Goal: Task Accomplishment & Management: Manage account settings

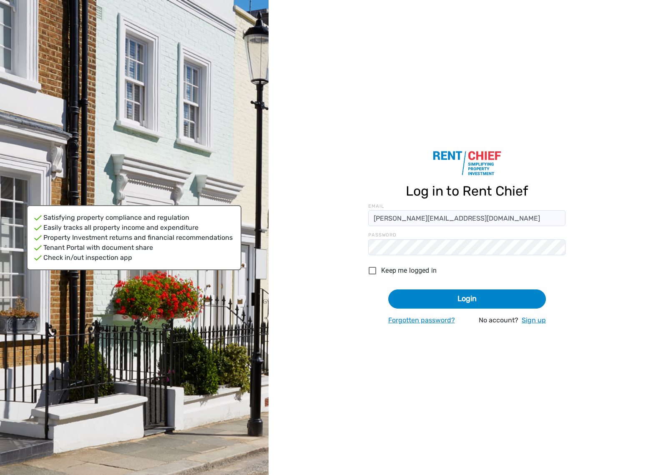
click at [467, 299] on button "Login" at bounding box center [467, 300] width 158 height 20
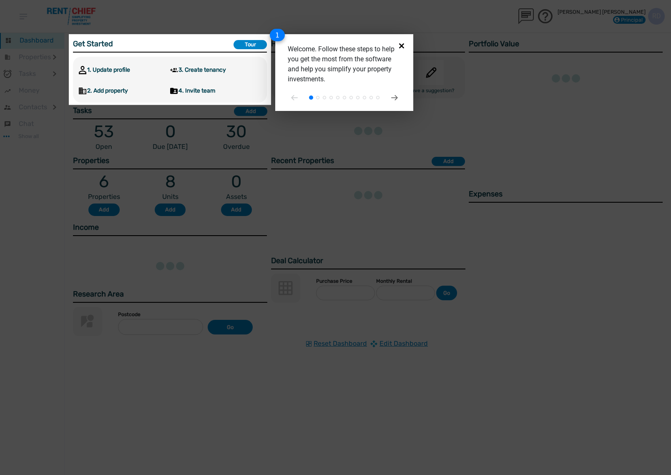
click at [403, 45] on icon "Close" at bounding box center [401, 45] width 5 height 5
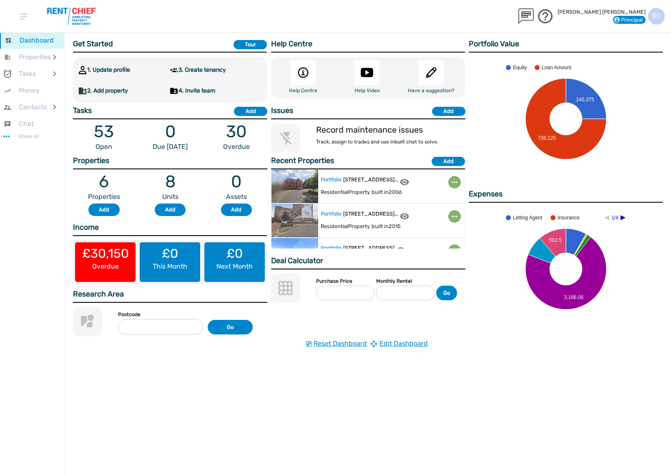
click at [656, 18] on div "R D" at bounding box center [656, 16] width 17 height 17
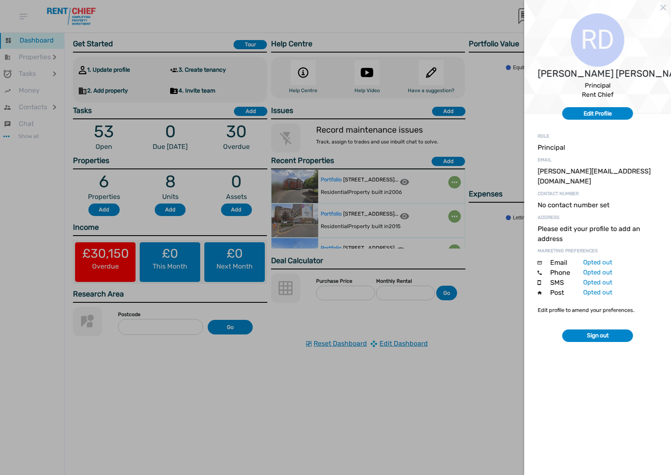
click at [495, 11] on div at bounding box center [335, 237] width 671 height 475
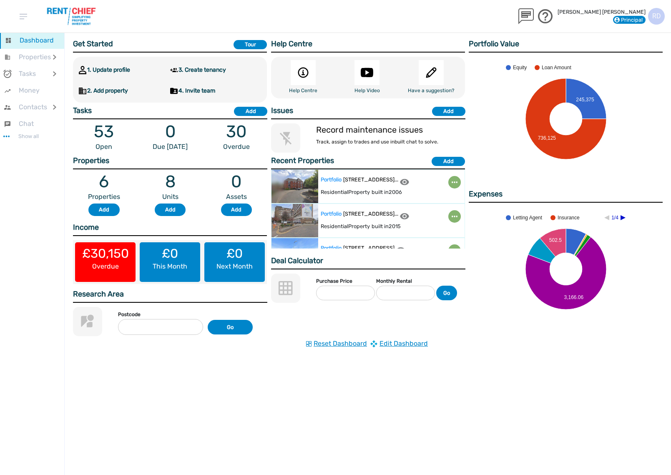
click at [630, 20] on span "Principal" at bounding box center [629, 20] width 27 height 6
click at [536, 14] on img at bounding box center [526, 16] width 20 height 16
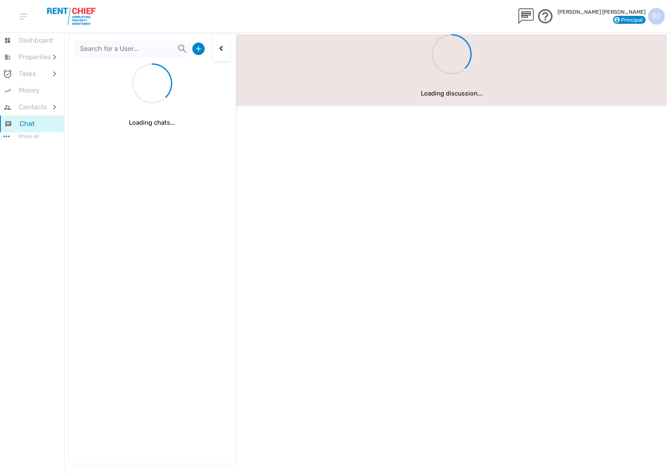
click at [652, 17] on div "R D" at bounding box center [656, 16] width 17 height 17
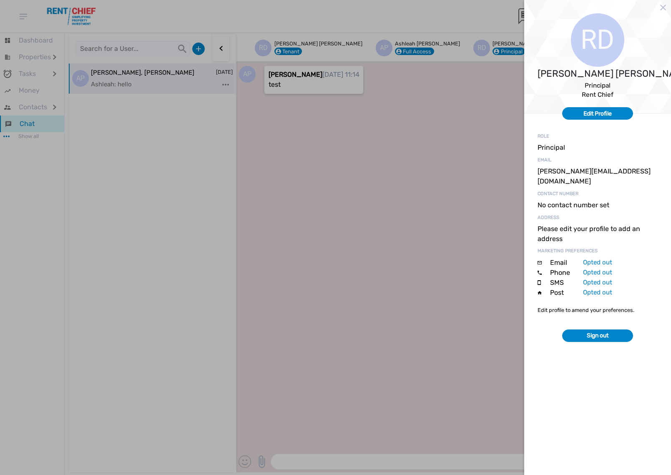
click at [599, 113] on button "Edit Profile" at bounding box center [597, 113] width 71 height 13
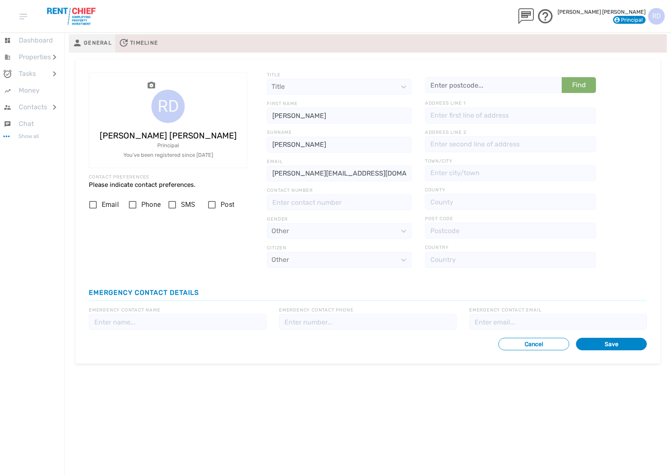
click at [640, 19] on span "Principal" at bounding box center [629, 20] width 27 height 6
click at [614, 342] on button "Save" at bounding box center [611, 344] width 71 height 13
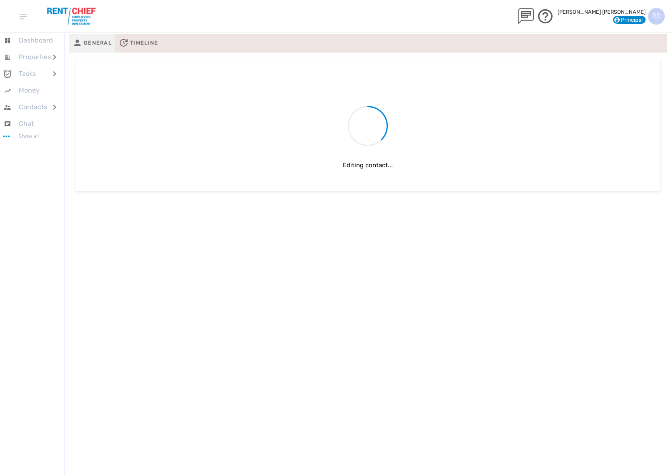
click at [30, 138] on li "Show all" at bounding box center [32, 136] width 64 height 8
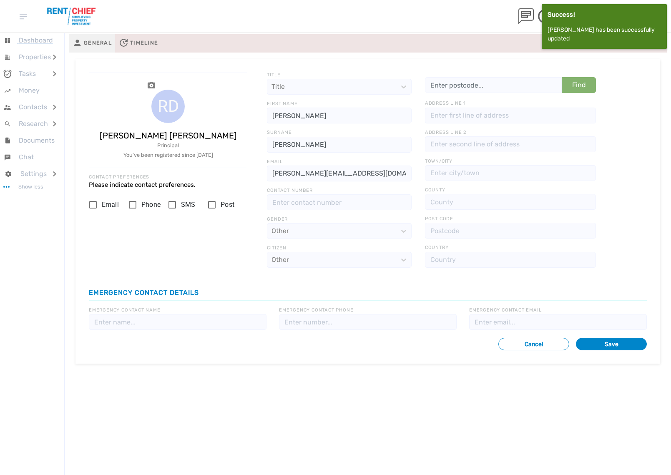
click at [41, 37] on span "Dashboard" at bounding box center [36, 40] width 34 height 8
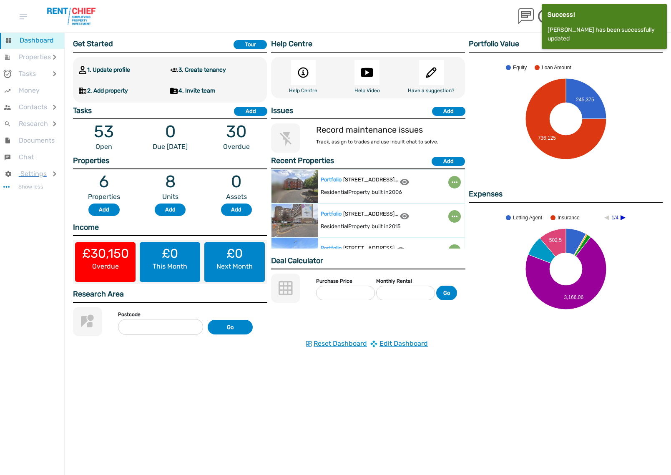
click at [33, 170] on span "Settings" at bounding box center [33, 174] width 26 height 8
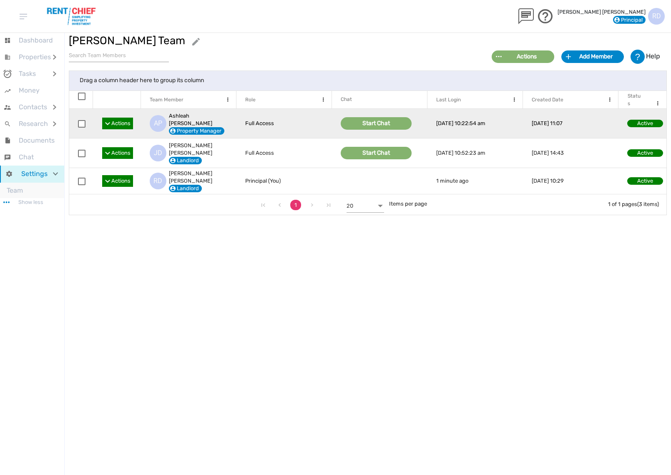
click at [82, 123] on span "checkbox" at bounding box center [82, 124] width 8 height 8
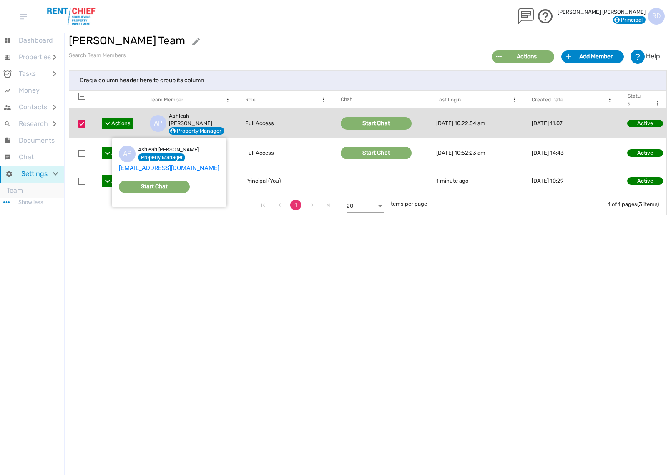
click at [108, 121] on span "Actions" at bounding box center [117, 124] width 31 height 12
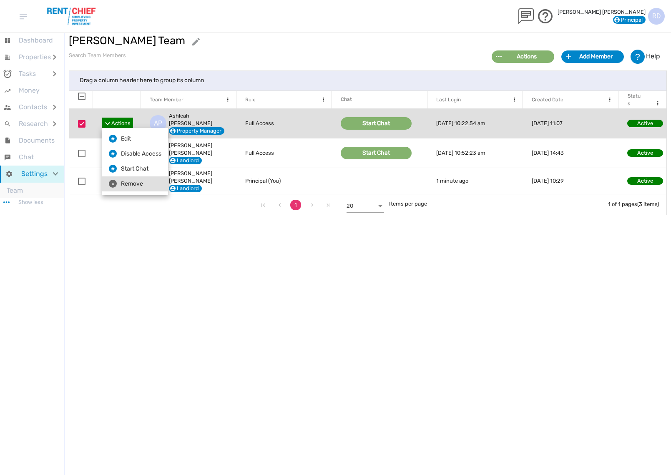
click at [125, 187] on li "Remove" at bounding box center [135, 183] width 66 height 15
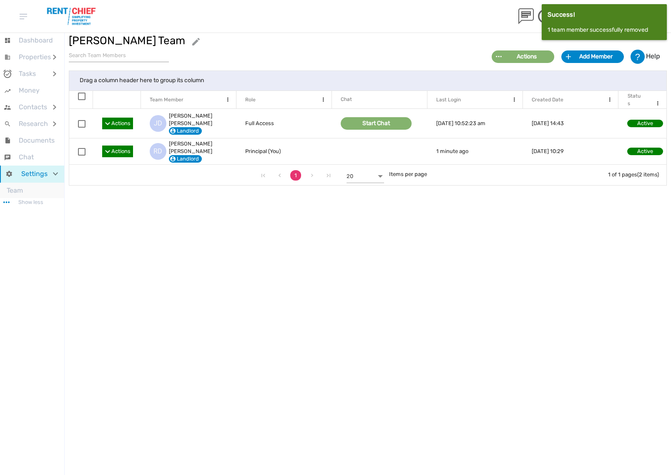
click at [584, 54] on div "Add Member" at bounding box center [596, 56] width 50 height 9
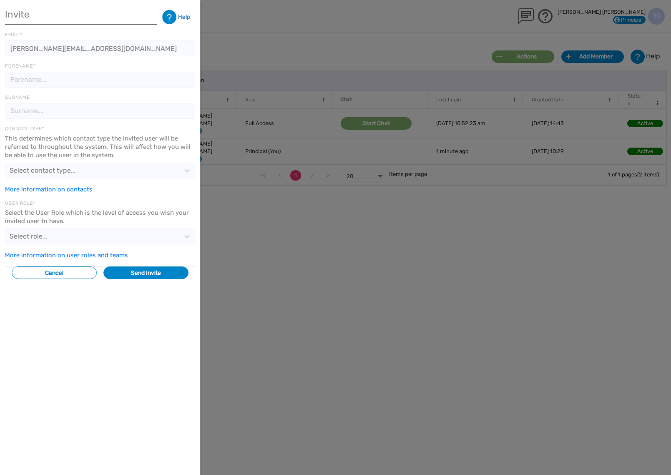
type input "[PERSON_NAME][EMAIL_ADDRESS][DOMAIN_NAME]"
type input "[PERSON_NAME]"
type input "D"
click at [81, 109] on input "[PERSON_NAME]" at bounding box center [100, 111] width 190 height 16
type input "[PERSON_NAME]"
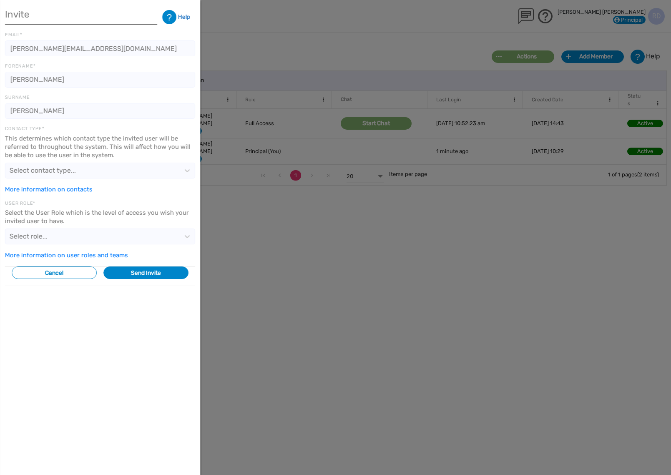
click at [104, 126] on div "Contact Type*" at bounding box center [100, 129] width 190 height 7
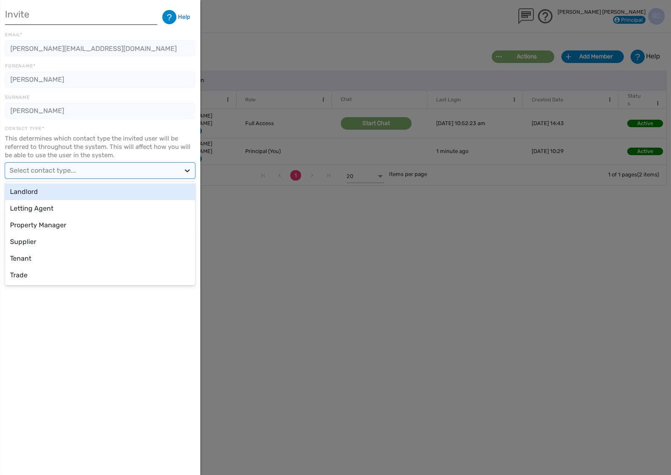
click at [184, 170] on icon at bounding box center [187, 170] width 8 height 8
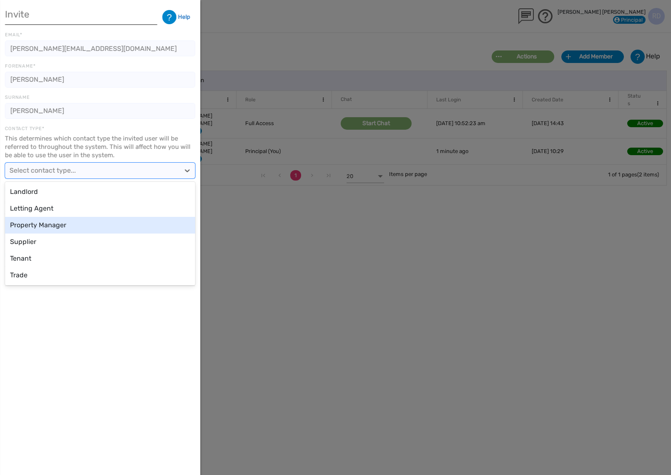
click at [136, 219] on div "Property Manager" at bounding box center [100, 225] width 190 height 17
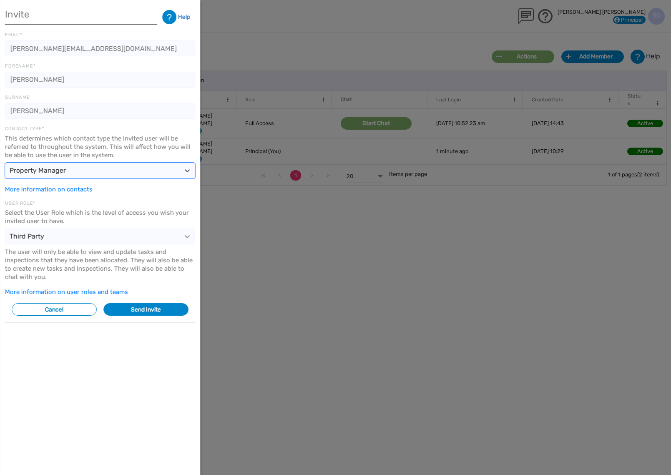
click at [184, 233] on icon at bounding box center [187, 236] width 8 height 8
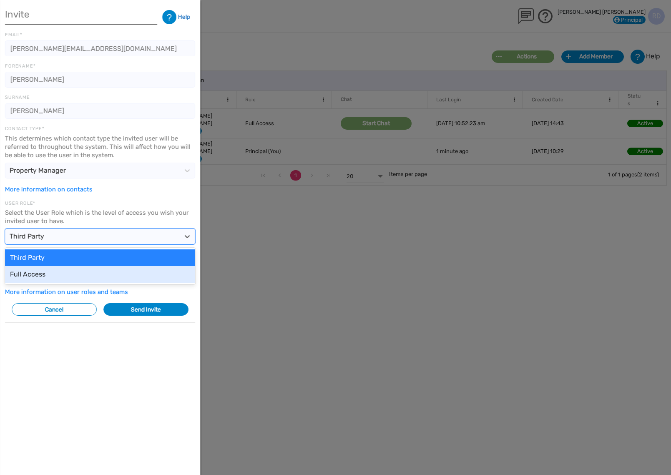
click at [151, 285] on div "User Role* Select the User Role which is the level of access you wish your invi…" at bounding box center [100, 248] width 190 height 96
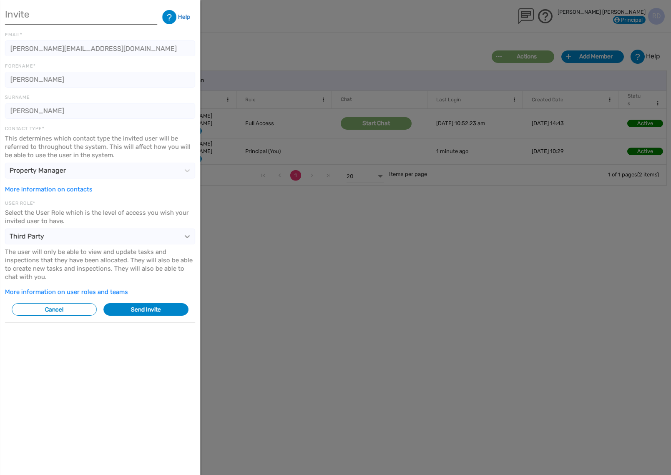
click at [181, 240] on div at bounding box center [187, 236] width 15 height 15
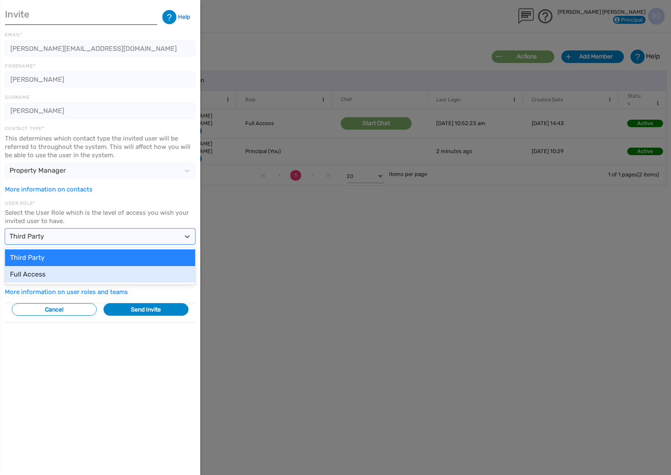
click at [77, 269] on div "Full Access" at bounding box center [100, 274] width 190 height 17
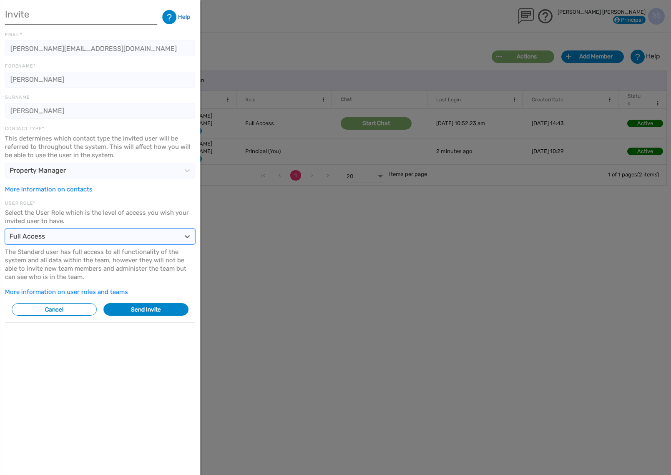
click at [162, 308] on button "Send Invite" at bounding box center [145, 309] width 85 height 13
click at [152, 310] on button "Send Invite" at bounding box center [145, 309] width 85 height 13
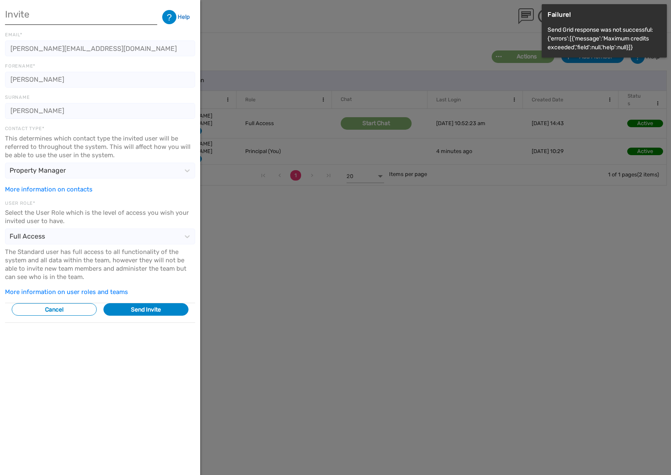
click at [263, 26] on div at bounding box center [335, 237] width 671 height 475
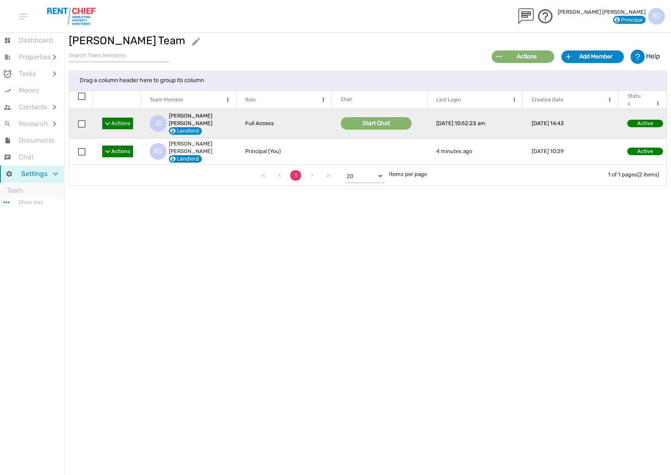
click at [113, 124] on span "Actions" at bounding box center [120, 124] width 19 height 8
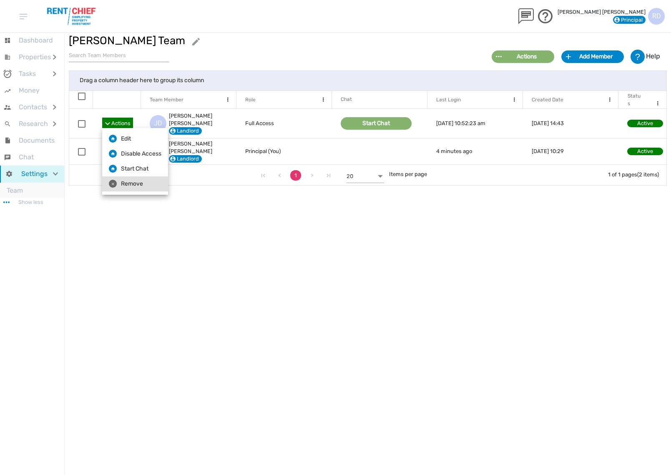
click at [141, 186] on li "Remove" at bounding box center [135, 183] width 66 height 15
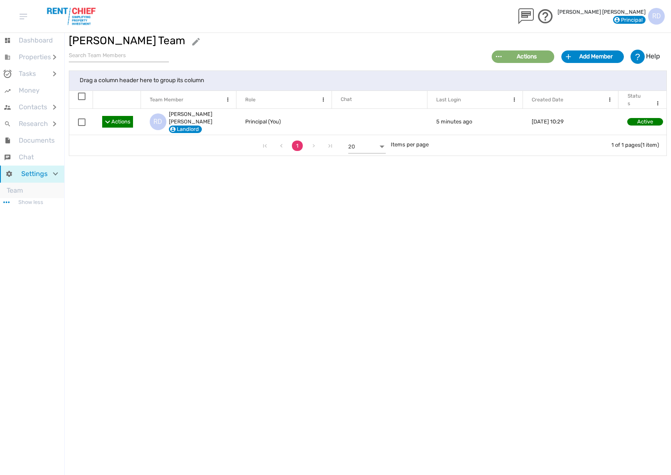
click at [544, 54] on div "Actions" at bounding box center [527, 56] width 50 height 9
click at [598, 55] on div "Add Member" at bounding box center [596, 56] width 50 height 9
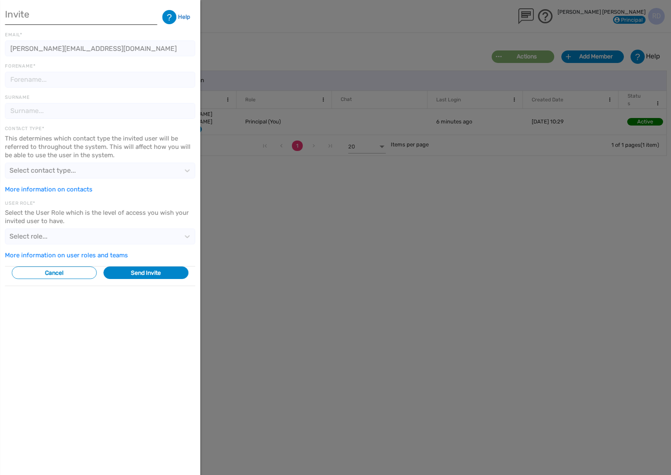
type input "[PERSON_NAME][EMAIL_ADDRESS][DOMAIN_NAME]"
type input "[PERSON_NAME]"
click at [64, 172] on div "Select contact type..." at bounding box center [43, 171] width 66 height 10
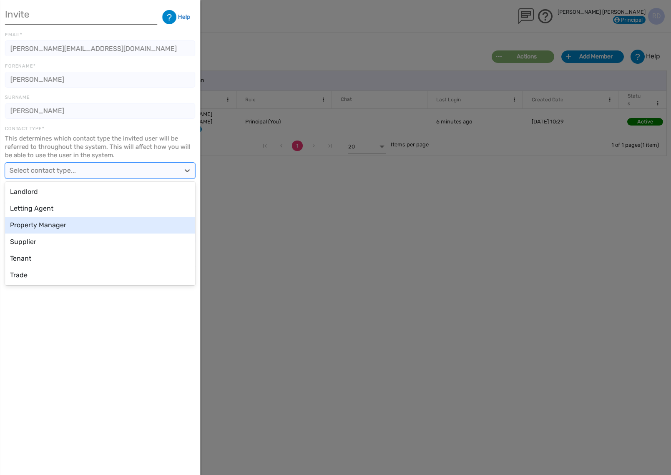
click at [65, 219] on div "Property Manager" at bounding box center [100, 225] width 190 height 17
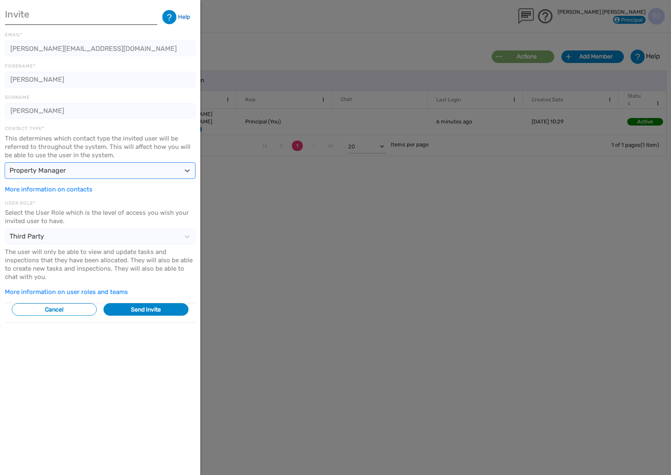
click at [153, 231] on div "Third Party" at bounding box center [92, 236] width 174 height 15
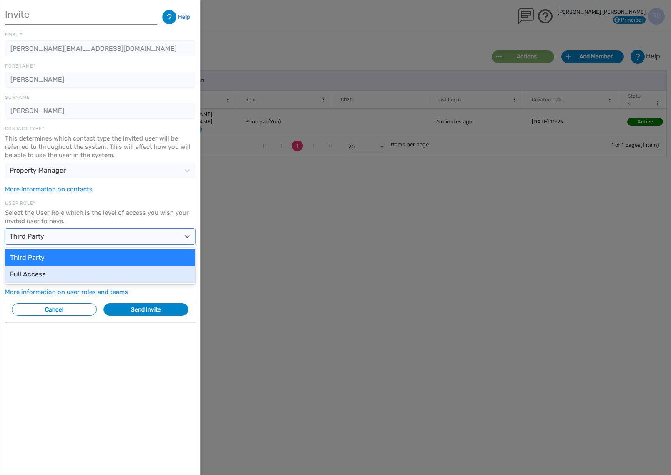
click at [136, 274] on div "Full Access" at bounding box center [100, 274] width 190 height 17
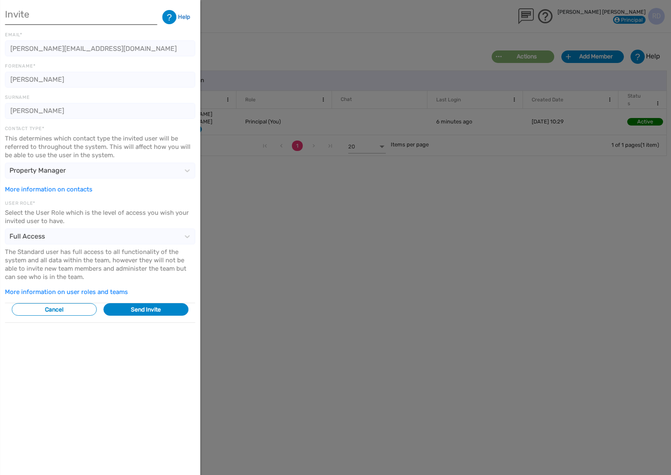
click at [144, 311] on button "Send Invite" at bounding box center [145, 309] width 85 height 13
click at [61, 307] on button "Cancel" at bounding box center [54, 309] width 85 height 13
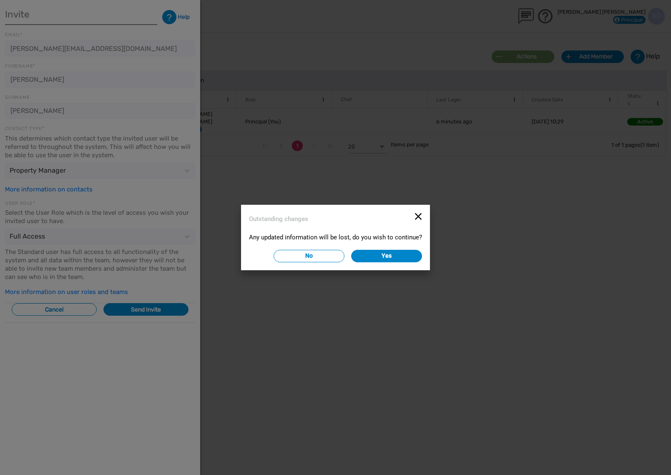
click at [388, 256] on button "Yes" at bounding box center [386, 256] width 71 height 13
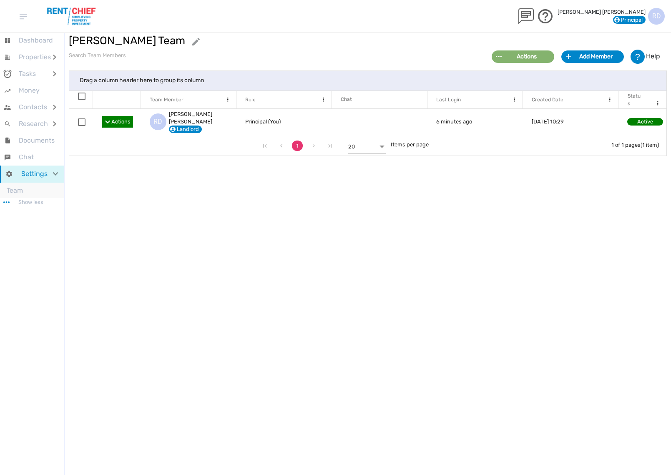
click at [655, 18] on div "R D" at bounding box center [656, 16] width 17 height 17
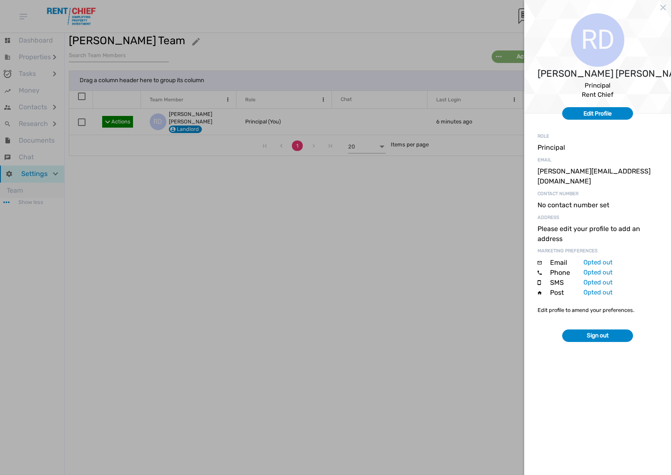
click at [456, 288] on div at bounding box center [335, 237] width 671 height 475
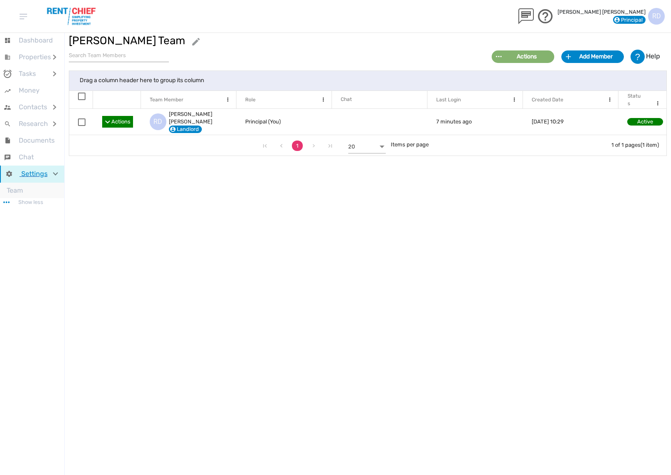
click at [52, 171] on div at bounding box center [56, 174] width 13 height 17
click at [25, 189] on li "Team" at bounding box center [32, 190] width 64 height 15
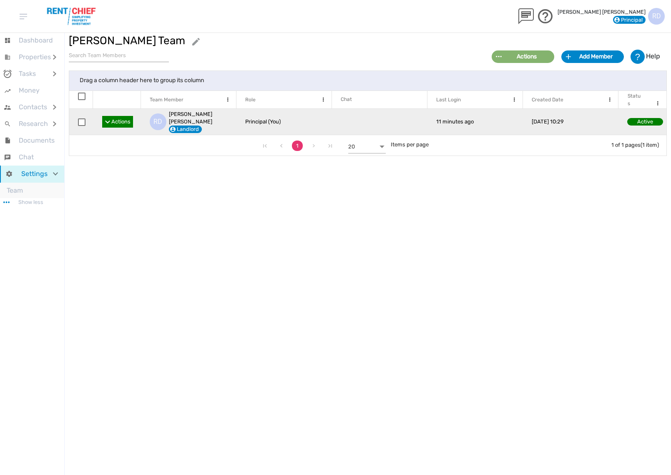
click at [650, 114] on td "Active" at bounding box center [643, 122] width 48 height 26
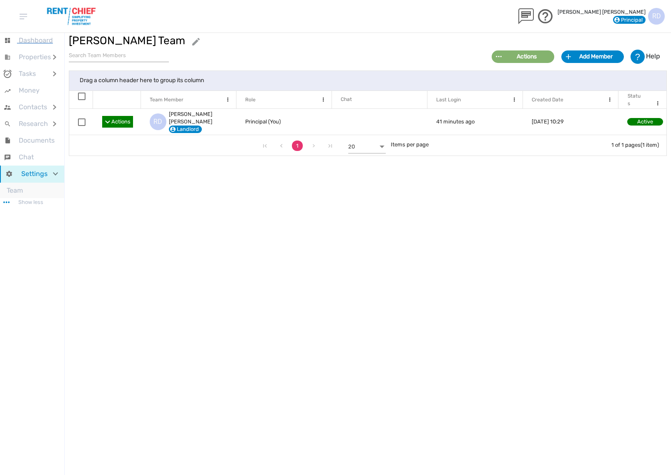
click at [35, 41] on span "Dashboard" at bounding box center [36, 40] width 34 height 8
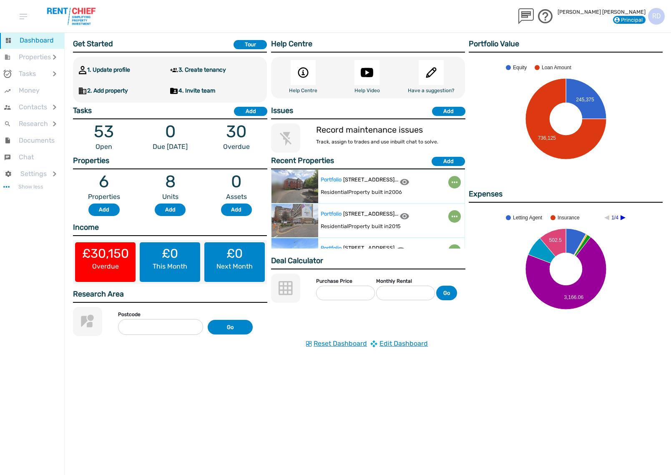
click at [415, 191] on div "Residential Property built in [DATE]" at bounding box center [384, 192] width 127 height 10
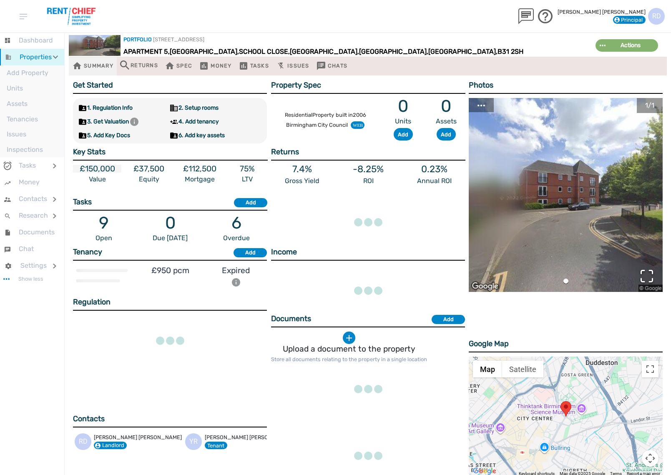
click at [100, 171] on label "£150,000" at bounding box center [97, 169] width 48 height 8
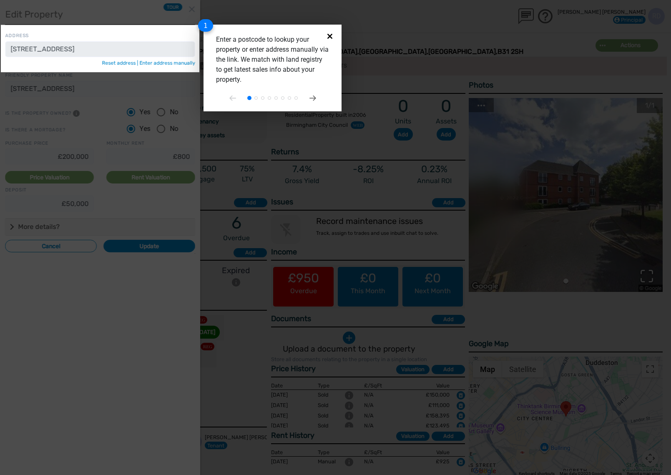
click at [327, 34] on icon "Close" at bounding box center [329, 36] width 5 height 5
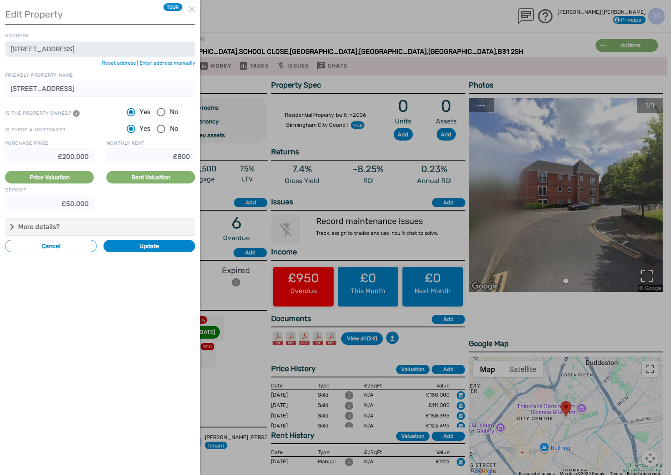
radio input "false"
type input "£150,000"
type input "£925"
type input "£37,500"
click at [449, 34] on div at bounding box center [335, 237] width 671 height 475
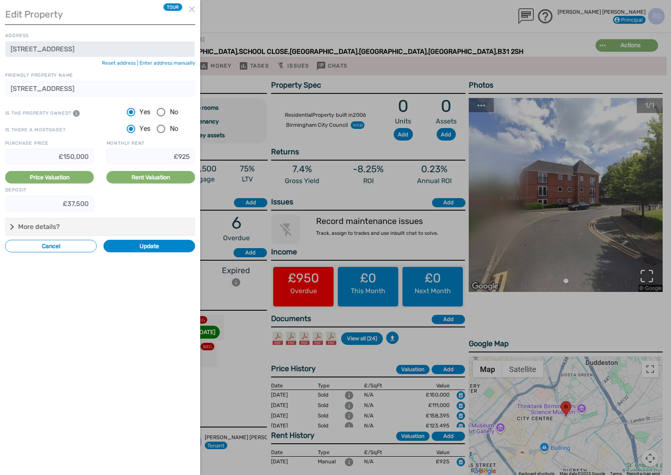
click at [191, 10] on img at bounding box center [192, 9] width 6 height 6
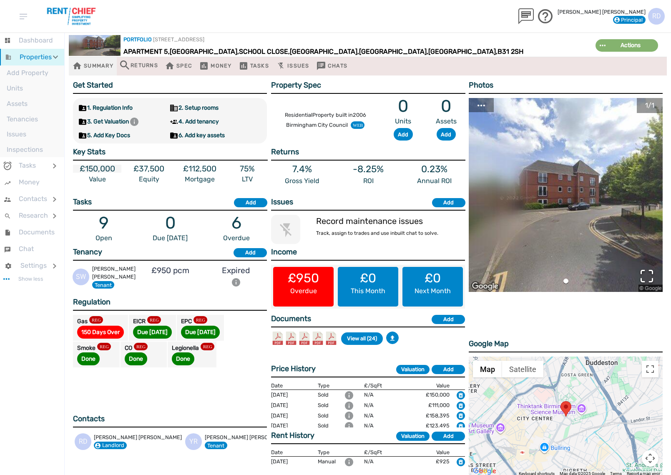
click at [97, 170] on label "£150,000" at bounding box center [97, 169] width 48 height 8
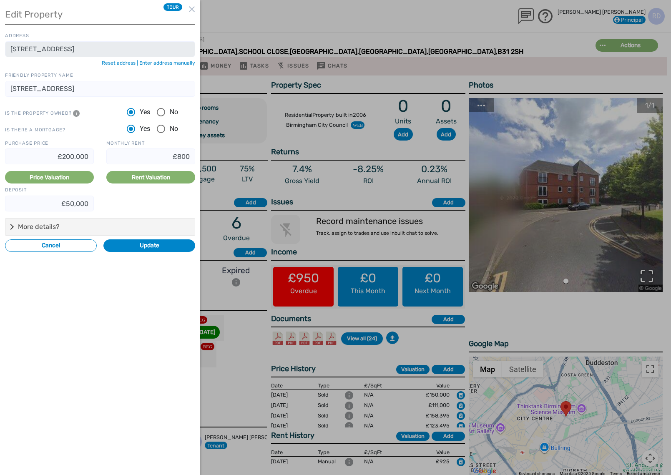
radio input "false"
type input "£150,000"
type input "£925"
type input "£37,500"
drag, startPoint x: 68, startPoint y: 155, endPoint x: 73, endPoint y: 189, distance: 34.9
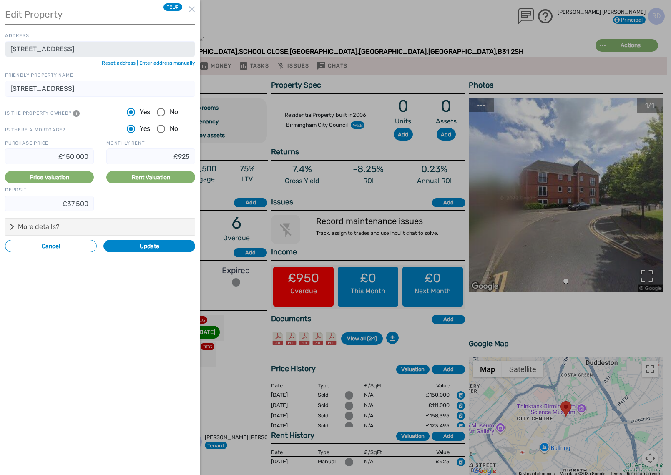
click at [68, 155] on input "£150,000" at bounding box center [49, 157] width 89 height 16
radio input "false"
type input "£10,000"
radio input "false"
type input "£160,000"
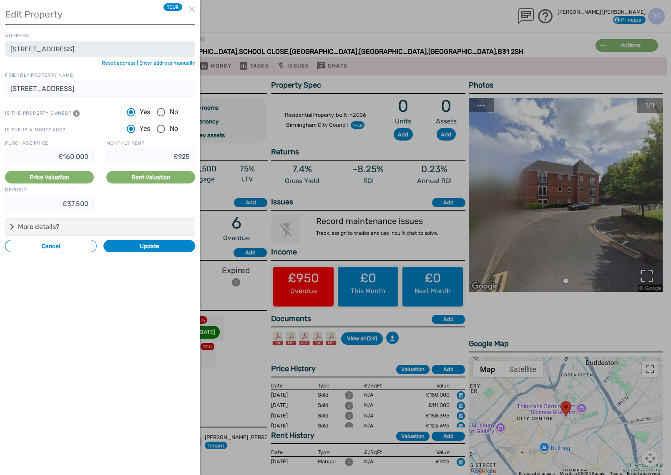
radio input "false"
type input "£640"
type input "£40,000"
click at [190, 154] on input "£640" at bounding box center [150, 157] width 89 height 16
radio input "false"
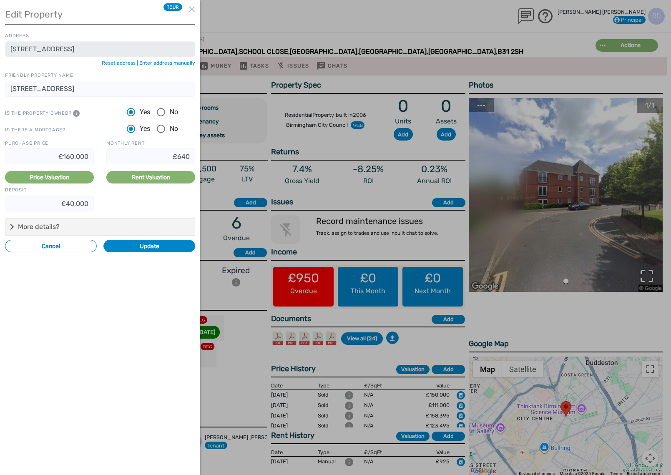
type input "£64"
radio input "false"
type input "£6"
radio input "false"
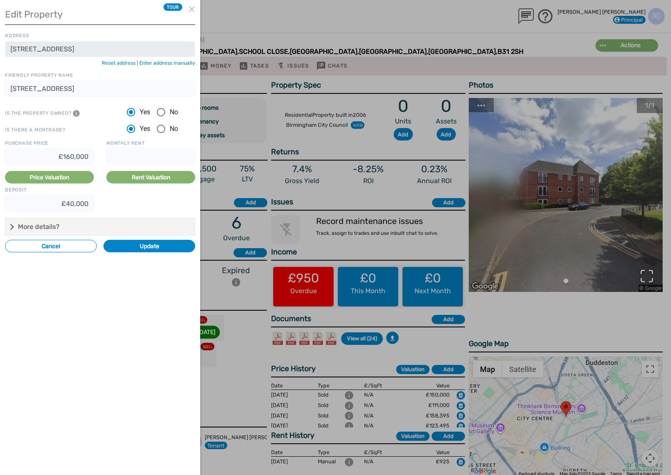
type input "£9"
radio input "false"
type input "£95"
radio input "false"
type input "£950"
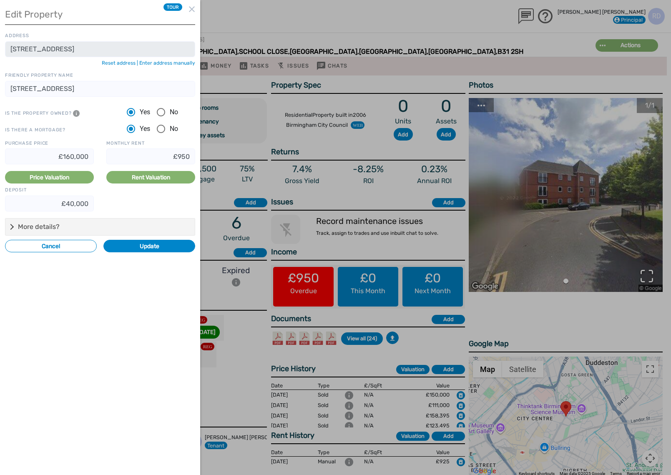
radio input "false"
click at [141, 247] on button "Update" at bounding box center [149, 246] width 92 height 13
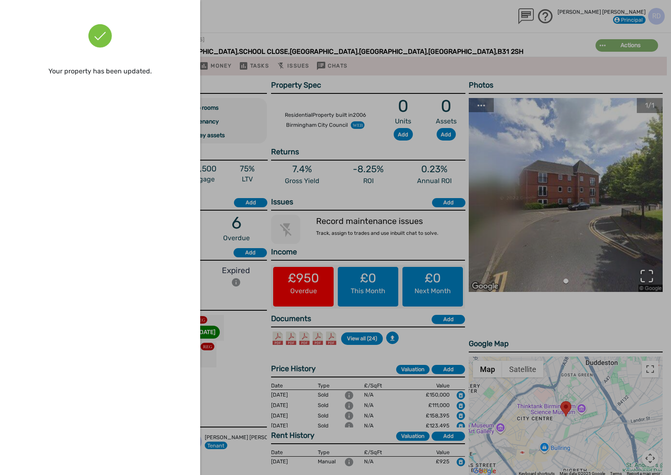
click at [254, 29] on div at bounding box center [335, 237] width 671 height 475
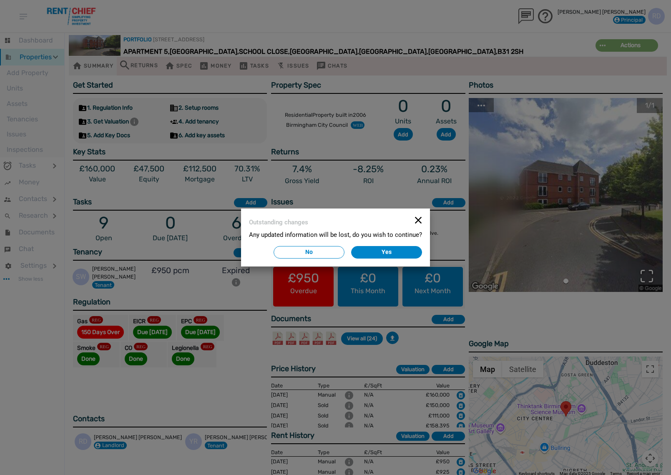
click at [317, 251] on button "No" at bounding box center [309, 252] width 71 height 13
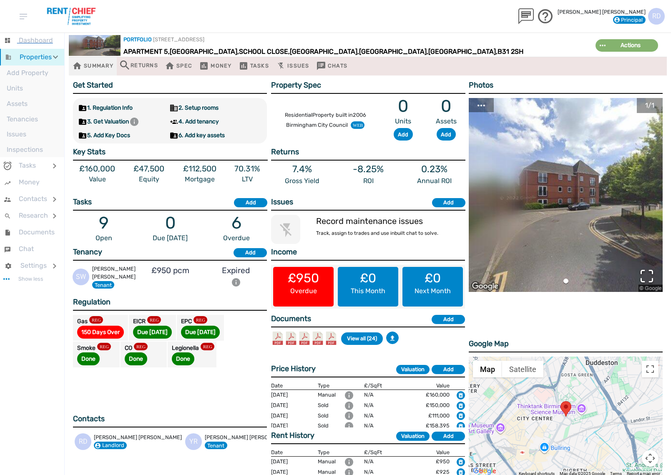
click at [41, 44] on span "Dashboard" at bounding box center [36, 40] width 34 height 8
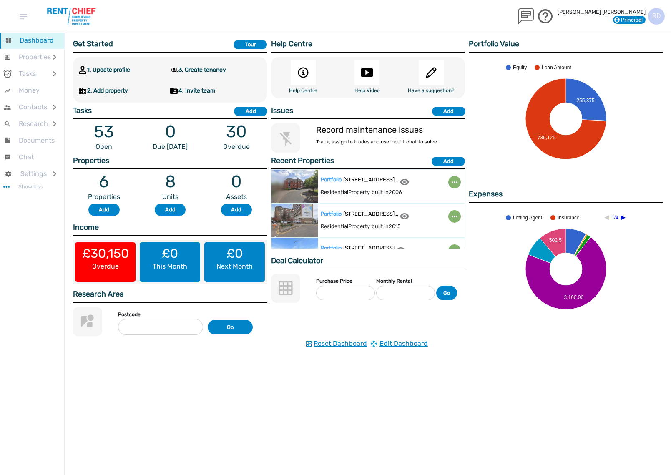
click at [383, 216] on label "[STREET_ADDRESS] 2 ..." at bounding box center [370, 214] width 55 height 8
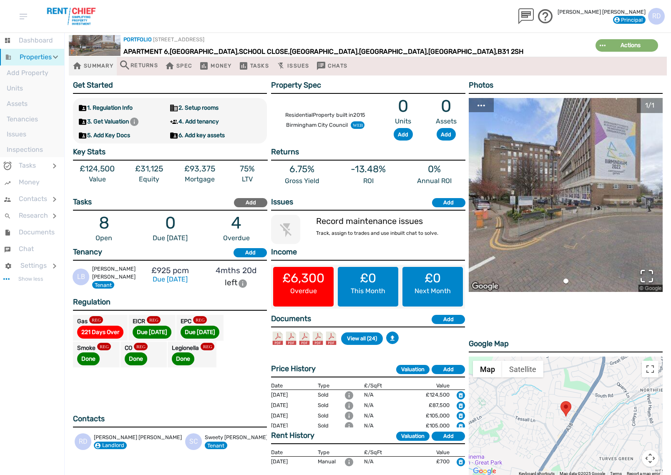
click at [247, 201] on div "Add" at bounding box center [251, 203] width 28 height 8
click at [105, 168] on label "£124,500" at bounding box center [97, 169] width 48 height 8
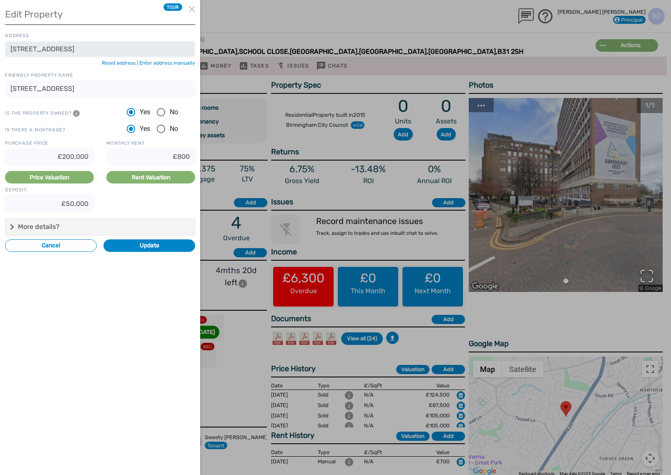
radio input "false"
type input "£124,500"
type input "£700"
type input "£31,125"
drag, startPoint x: 73, startPoint y: 154, endPoint x: 73, endPoint y: 193, distance: 39.2
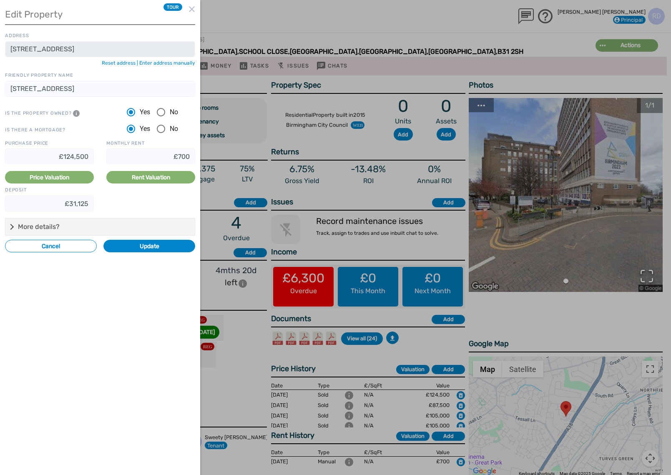
click at [73, 158] on input "£124,500" at bounding box center [49, 157] width 89 height 16
radio input "false"
type input "£12,500"
radio input "false"
type input "£1,500"
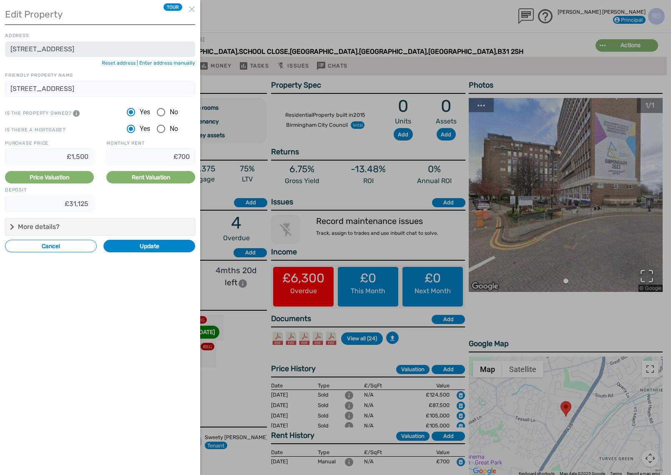
radio input "false"
type input "£14,500"
radio input "false"
type input "£145,500"
click at [78, 155] on input "£145,500" at bounding box center [49, 157] width 89 height 16
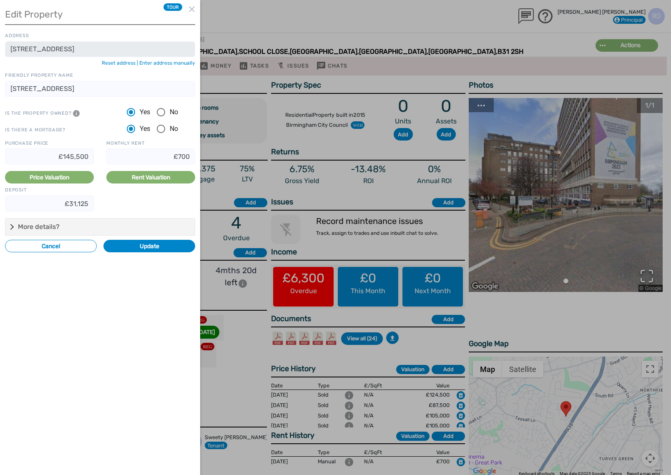
radio input "false"
type input "£14,500"
radio input "false"
type input "£145,000"
radio input "false"
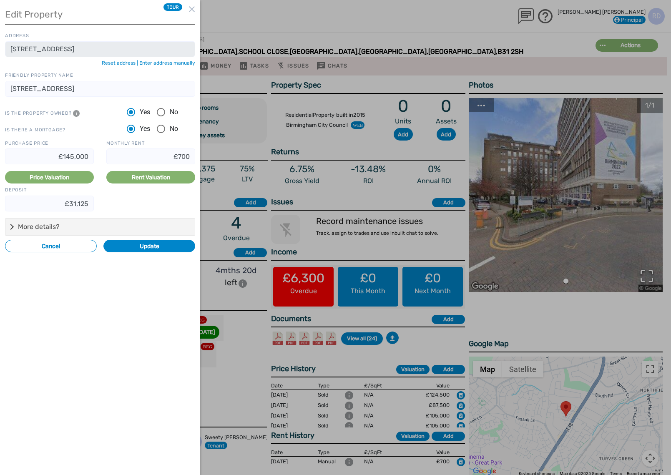
type input "£580"
type input "£36,250"
click at [191, 155] on input "£580" at bounding box center [150, 157] width 89 height 16
radio input "false"
type input "£58"
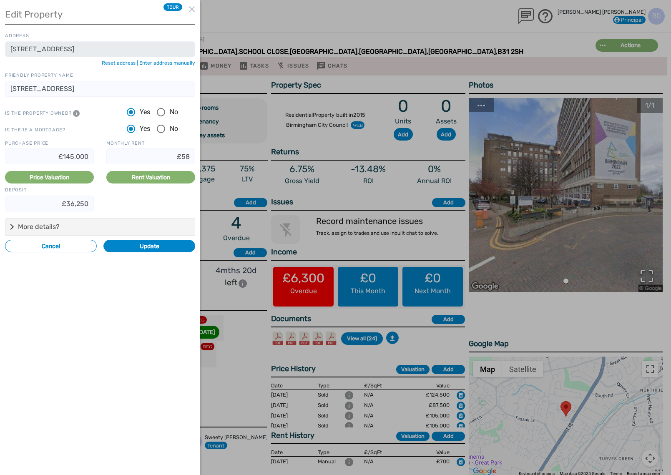
radio input "false"
type input "£5"
radio input "false"
type input "£9"
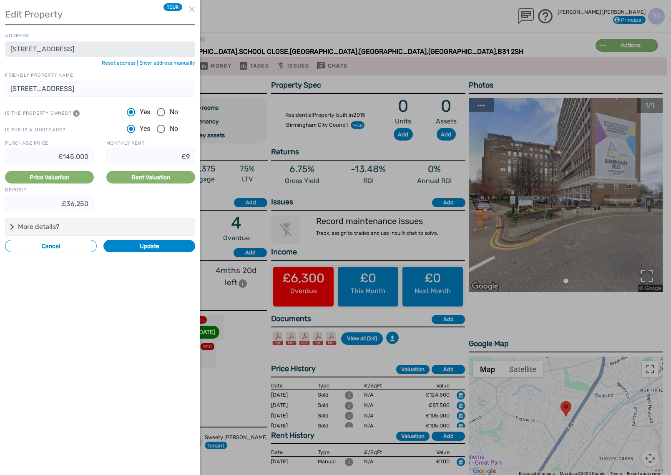
radio input "false"
type input "£90"
radio input "false"
type input "£900"
radio input "false"
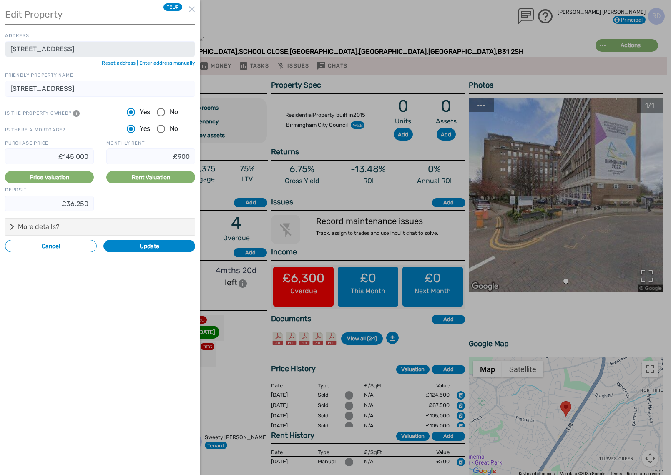
click at [159, 243] on button "Update" at bounding box center [149, 246] width 92 height 13
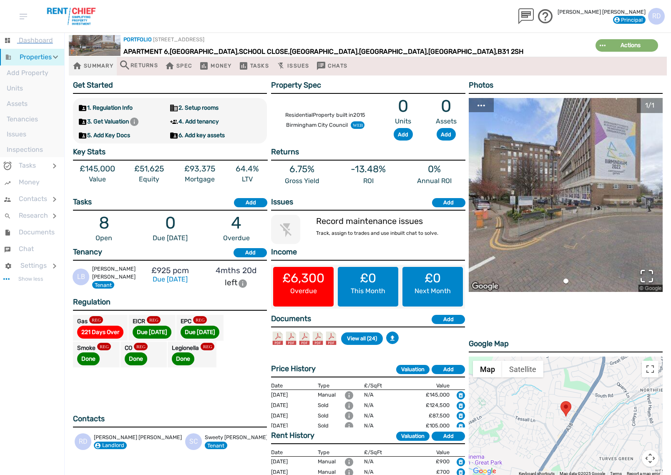
click at [41, 41] on span "Dashboard" at bounding box center [36, 40] width 34 height 8
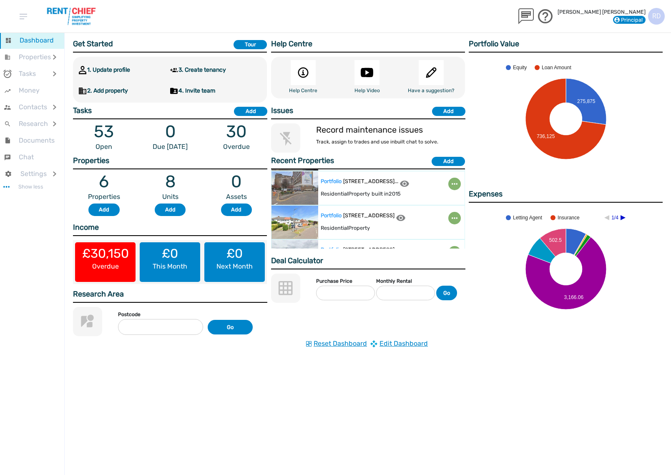
scroll to position [32, 0]
click at [386, 217] on label "[STREET_ADDRESS]" at bounding box center [368, 216] width 51 height 8
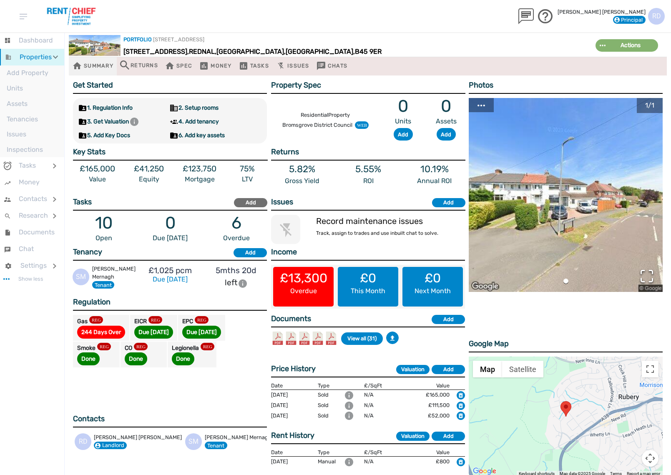
click at [247, 201] on div "Add" at bounding box center [251, 203] width 28 height 8
click at [106, 167] on label "£165,000" at bounding box center [97, 169] width 48 height 8
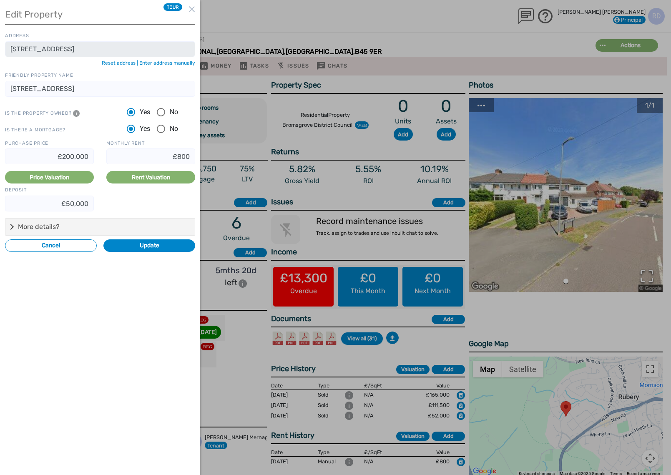
radio input "false"
type input "£165,000"
type input "£41,250"
drag, startPoint x: 73, startPoint y: 154, endPoint x: 73, endPoint y: 180, distance: 26.7
click at [73, 158] on input "£165,000" at bounding box center [49, 157] width 89 height 16
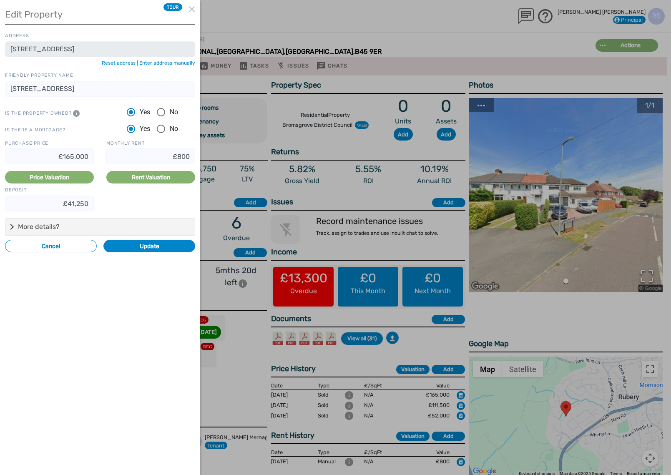
radio input "false"
type input "£16,000"
radio input "false"
type input "£1,000"
radio input "false"
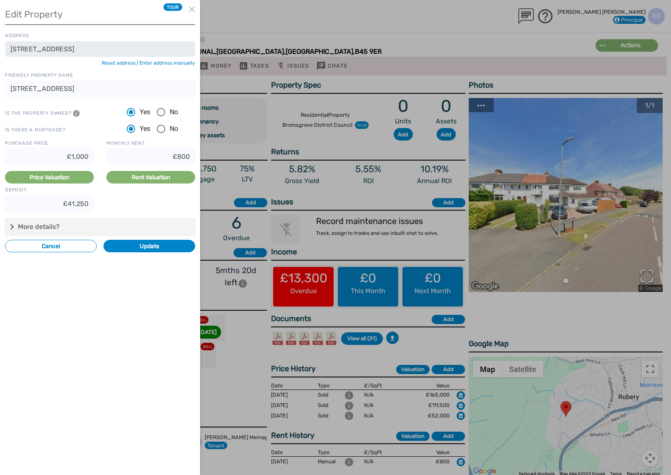
type input "£0"
radio input "false"
type input "£20"
radio input "false"
type input "£220"
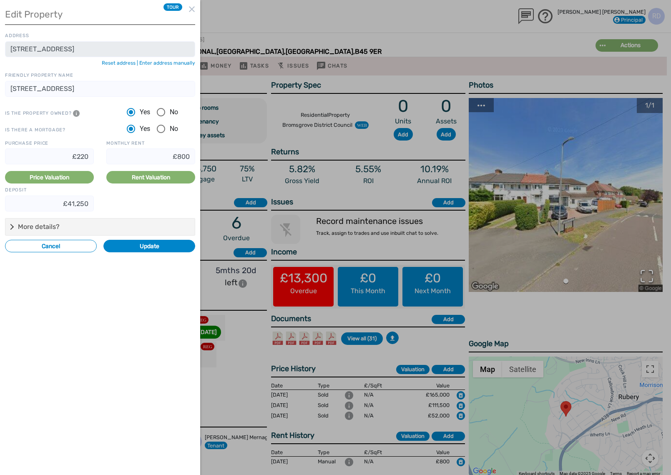
radio input "false"
type input "£2,200"
radio input "false"
type input "£22,000"
radio input "false"
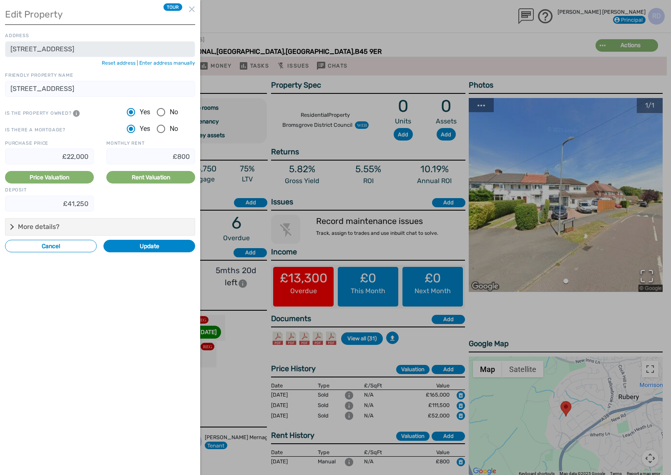
type input "£220,000"
radio input "false"
type input "£880"
type input "£55,000"
click at [191, 154] on input "£880" at bounding box center [150, 157] width 89 height 16
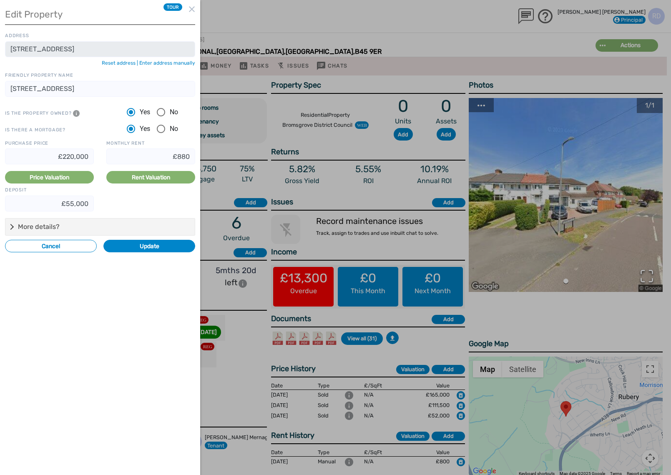
radio input "false"
type input "£88"
radio input "false"
type input "£8"
radio input "false"
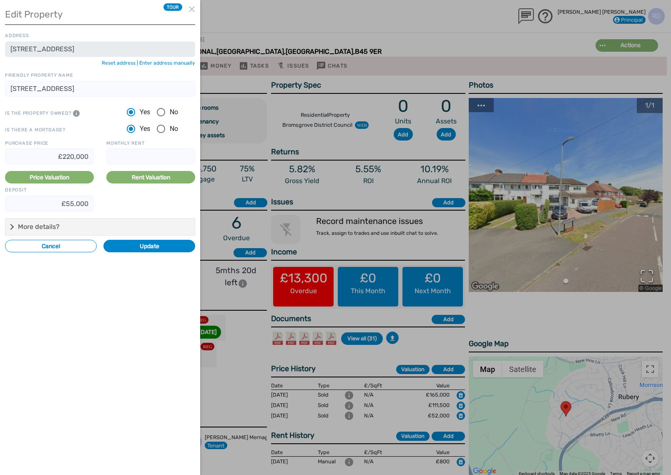
radio input "false"
type input "£1"
radio input "false"
type input "£10"
radio input "false"
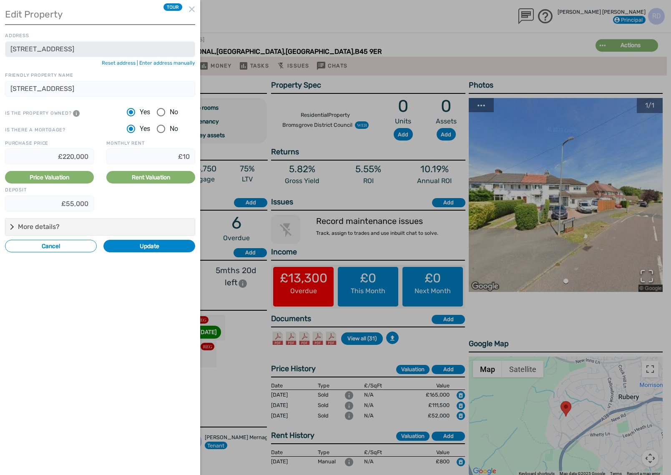
type input "£105"
radio input "false"
type input "£1,050"
radio input "false"
click at [155, 246] on button "Update" at bounding box center [149, 246] width 92 height 13
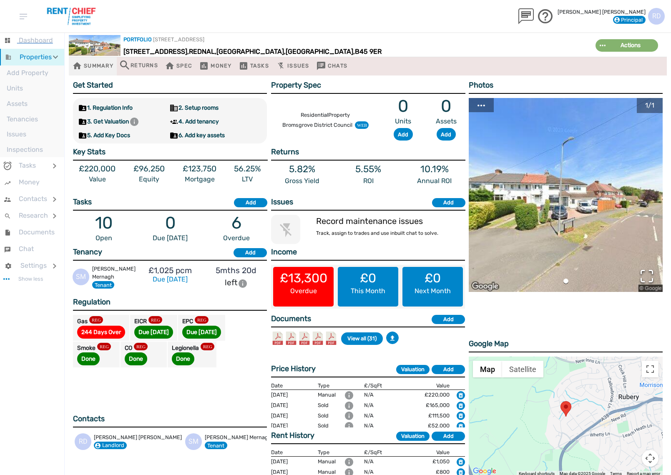
click at [45, 42] on span "Dashboard" at bounding box center [36, 40] width 34 height 8
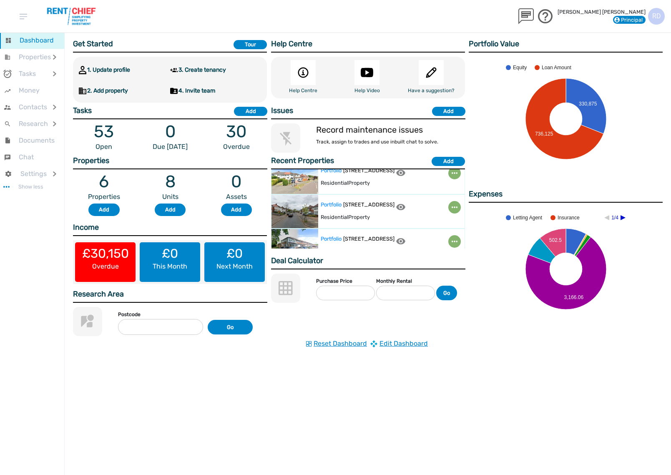
scroll to position [78, 0]
click at [387, 208] on label "[STREET_ADDRESS]" at bounding box center [368, 204] width 51 height 8
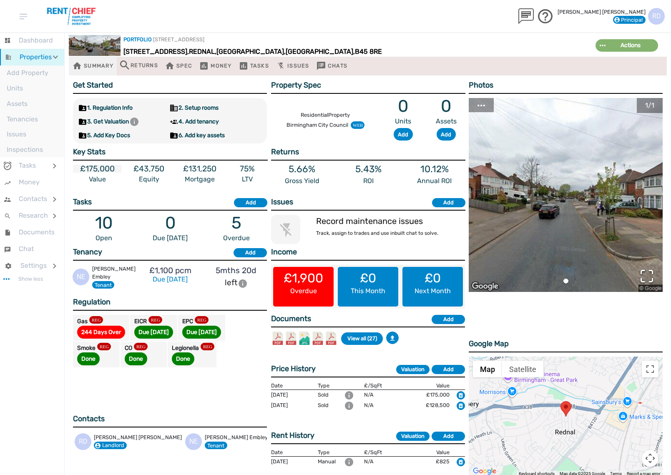
click at [106, 169] on label "£175,000" at bounding box center [97, 169] width 48 height 8
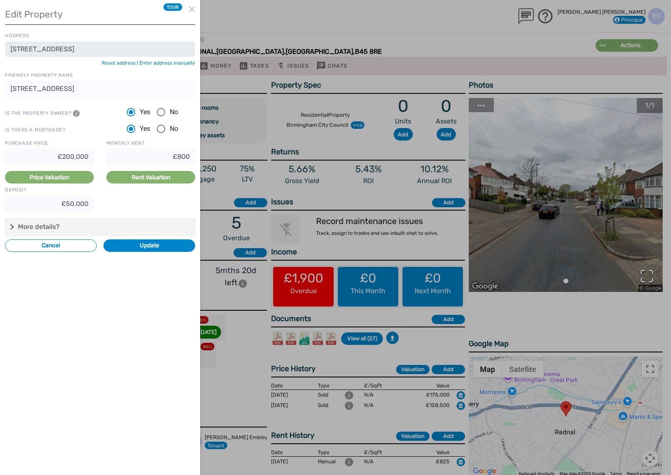
radio input "false"
type input "£175,000"
type input "£825"
type input "£43,750"
click at [71, 154] on input "£175,000" at bounding box center [49, 157] width 89 height 16
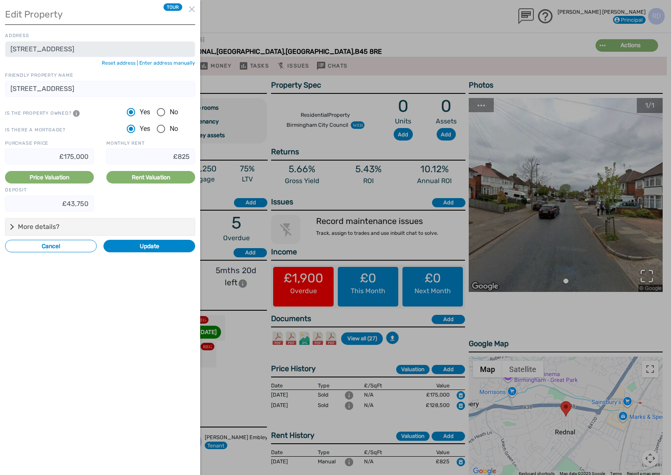
radio input "false"
type input "£17,000"
radio input "false"
type input "£1,000"
radio input "false"
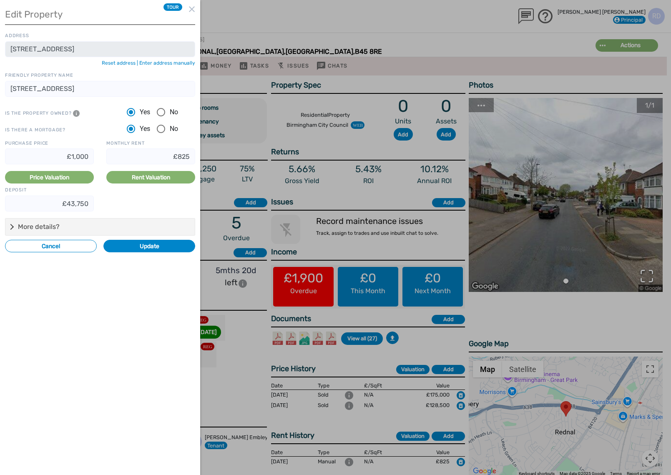
type input "£0"
radio input "false"
type input "£20"
radio input "false"
type input "£230"
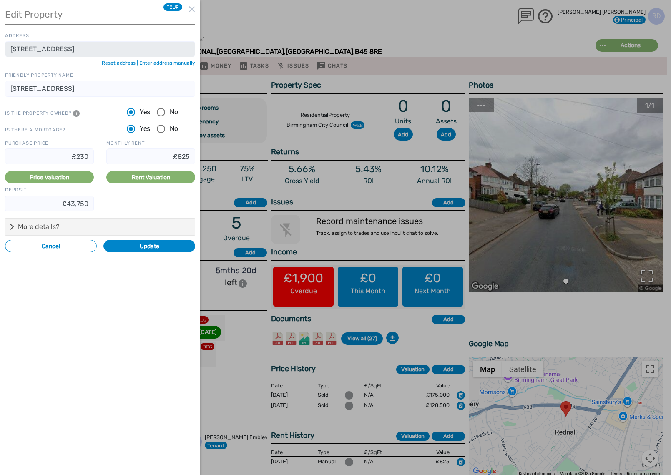
radio input "false"
type input "£2,300"
radio input "false"
type input "£23,000"
radio input "false"
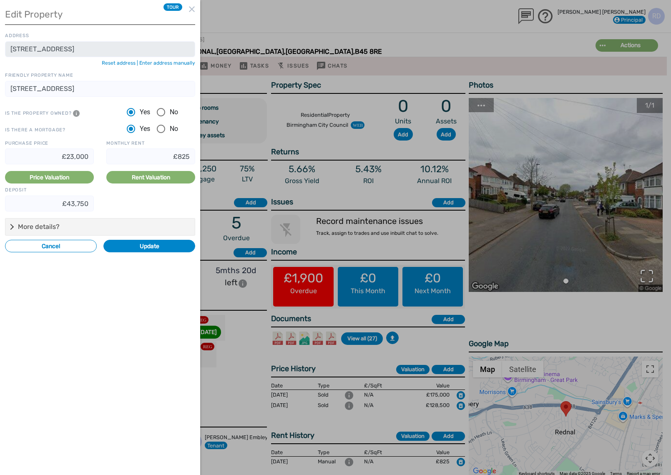
type input "£230,000"
radio input "false"
type input "£920"
type input "£57,500"
click at [187, 156] on input "£920" at bounding box center [150, 157] width 89 height 16
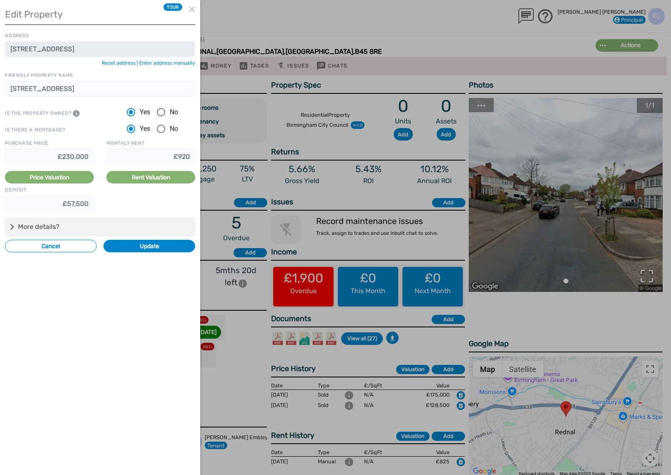
radio input "false"
type input "£90"
radio input "false"
type input "£0"
radio input "false"
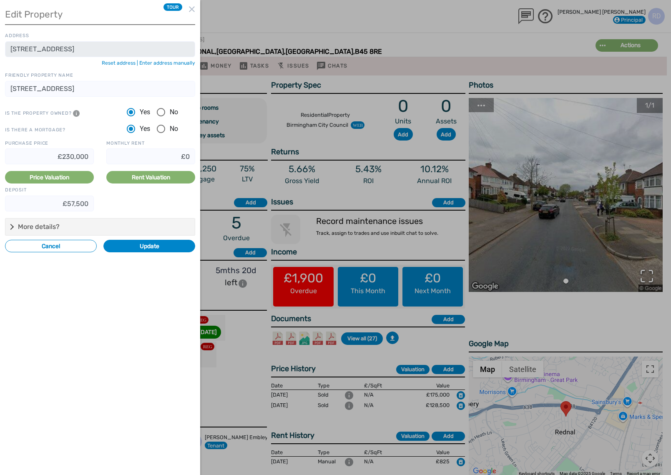
type input "£10"
radio input "false"
type input "£110"
radio input "false"
type input "£1,100"
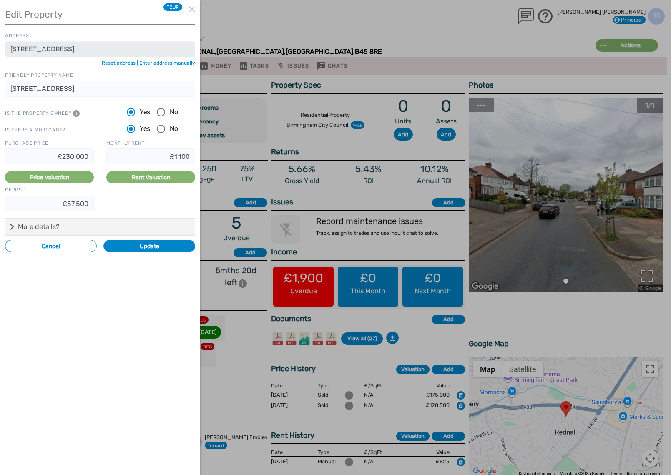
radio input "false"
click at [164, 248] on button "Update" at bounding box center [149, 246] width 92 height 13
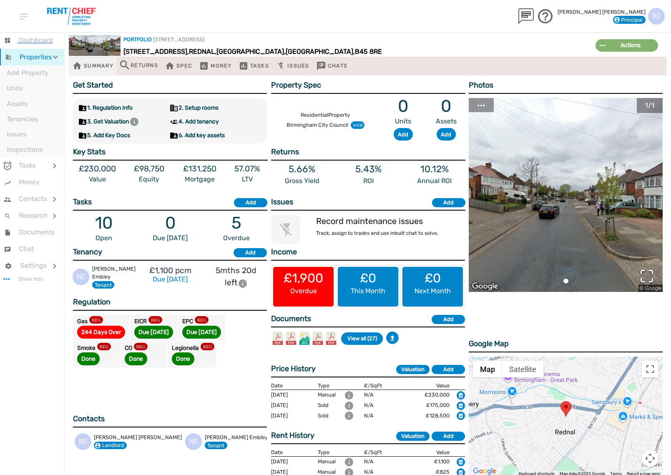
click at [38, 40] on span "Dashboard" at bounding box center [36, 40] width 34 height 8
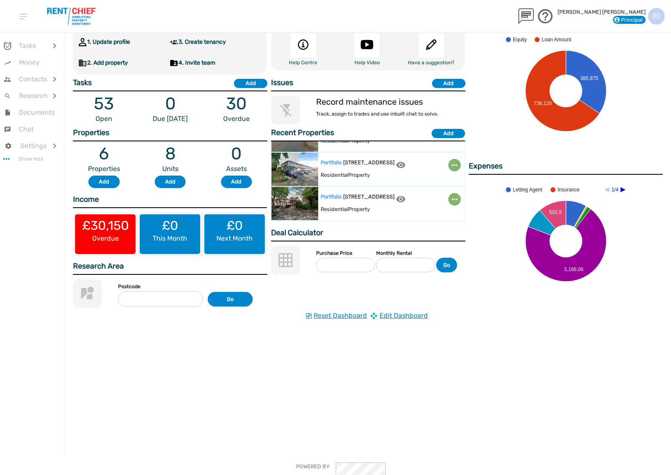
scroll to position [126, 0]
click at [388, 174] on div "Residential Property" at bounding box center [384, 175] width 127 height 10
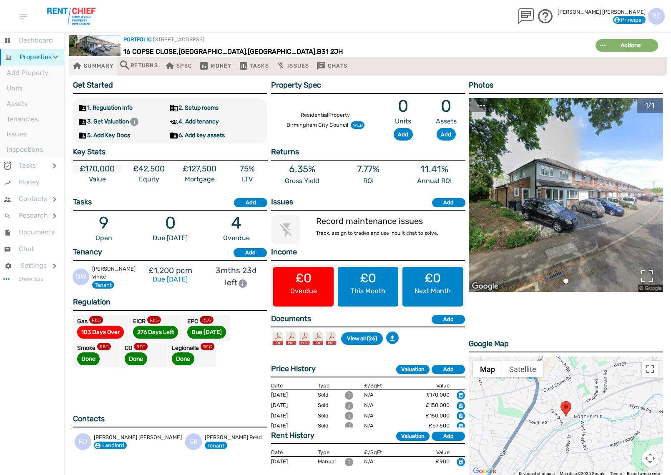
click at [98, 170] on label "£170,000" at bounding box center [97, 169] width 48 height 8
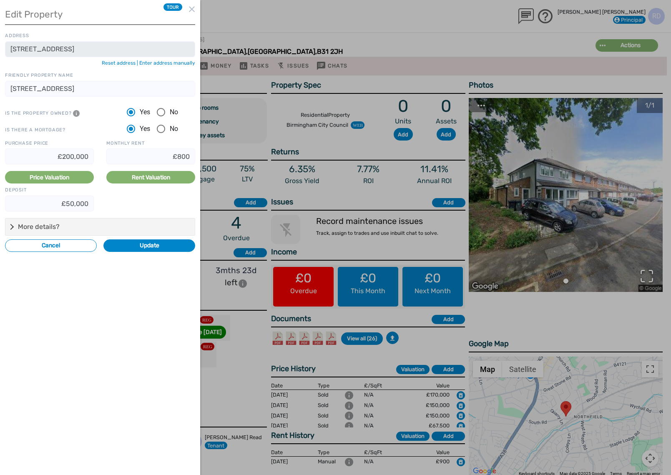
radio input "false"
type input "£170,000"
type input "£900"
type input "£42,500"
click at [73, 154] on input "£170,000" at bounding box center [49, 157] width 89 height 16
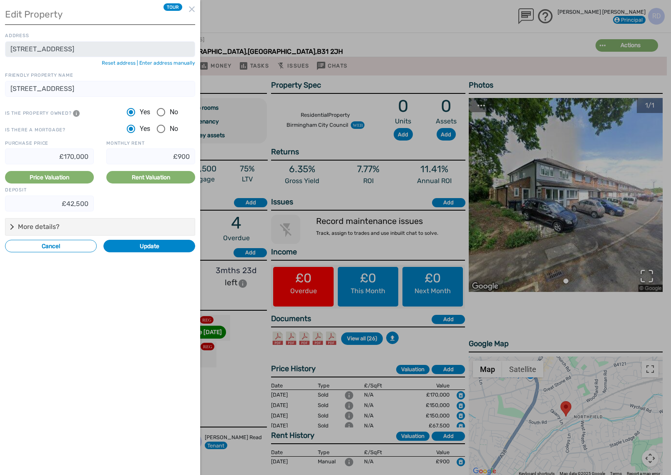
radio input "false"
type input "£17,000"
radio input "false"
type input "£1,000"
radio input "false"
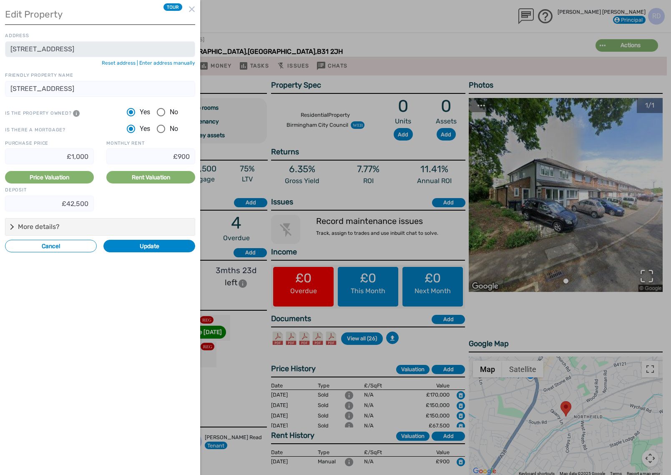
type input "£0"
radio input "false"
type input "£20"
radio input "false"
type input "£240"
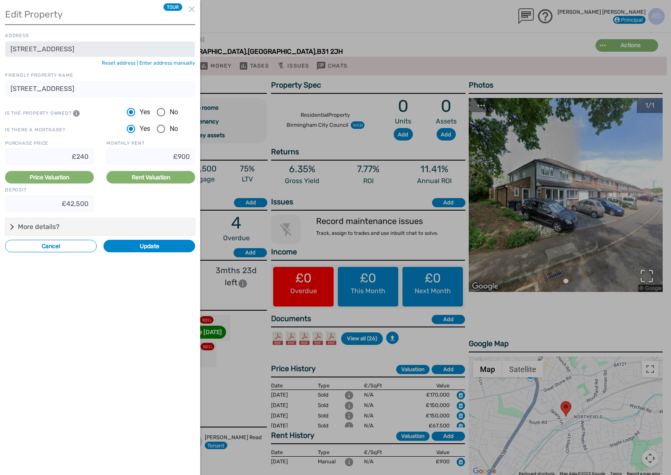
radio input "false"
type input "£2,400"
radio input "false"
type input "£24,000"
radio input "false"
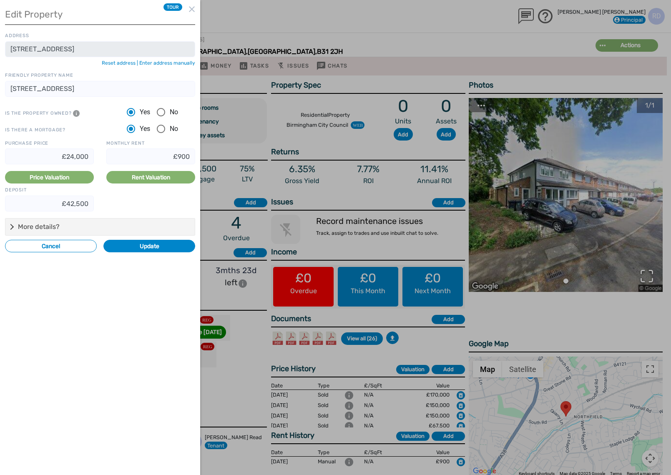
type input "£240,000"
radio input "false"
type input "£2,400,000"
radio input "false"
type input "£240,000"
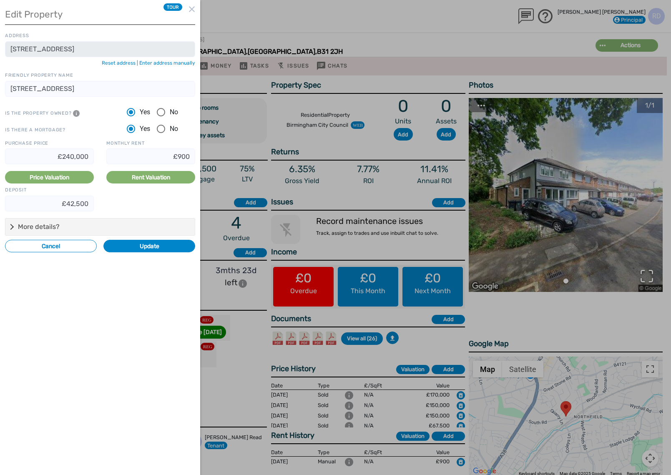
radio input "false"
type input "£960"
type input "£60,000"
click at [189, 154] on input "£960" at bounding box center [150, 157] width 89 height 16
radio input "false"
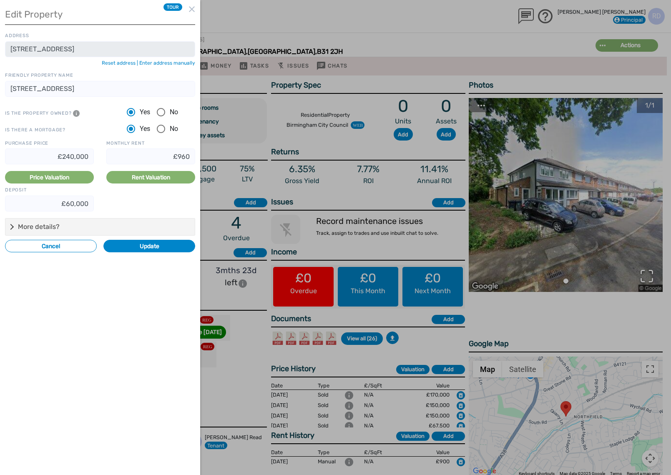
type input "£96"
radio input "false"
type input "£9"
radio input "false"
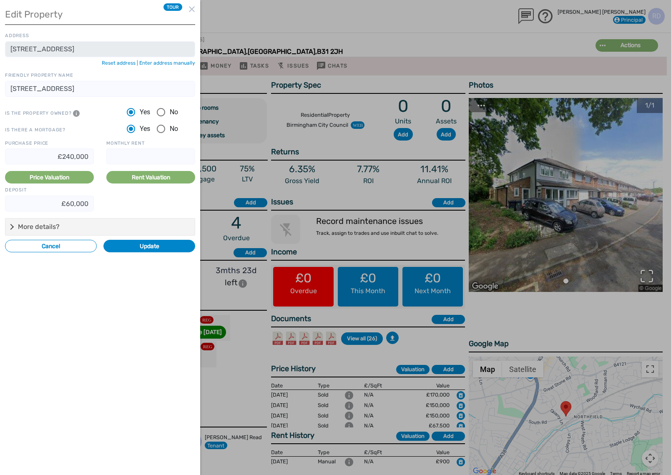
type input "£1"
radio input "false"
type input "£12"
radio input "false"
type input "£120"
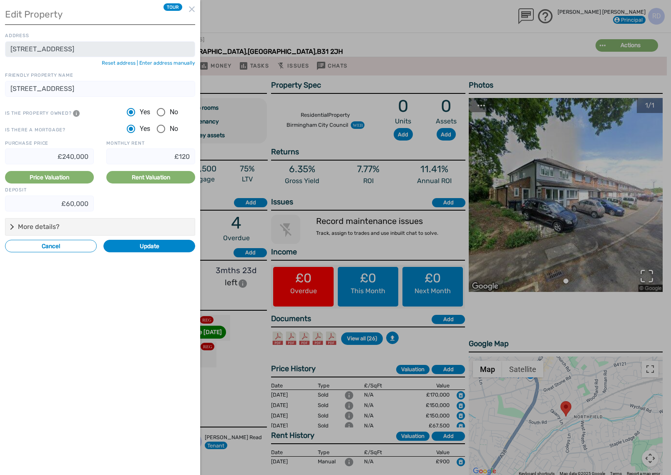
radio input "false"
type input "£1,200"
click at [69, 154] on input "£240,000" at bounding box center [49, 157] width 89 height 16
radio input "false"
type input "£20,000"
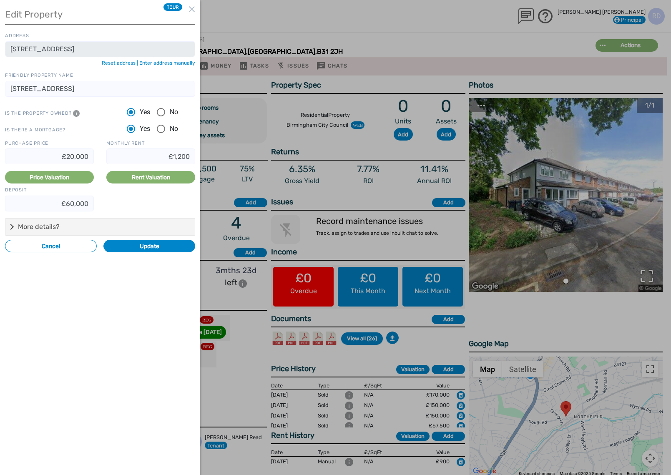
radio input "false"
type input "£250,000"
radio input "false"
type input "£1,000"
type input "£62,500"
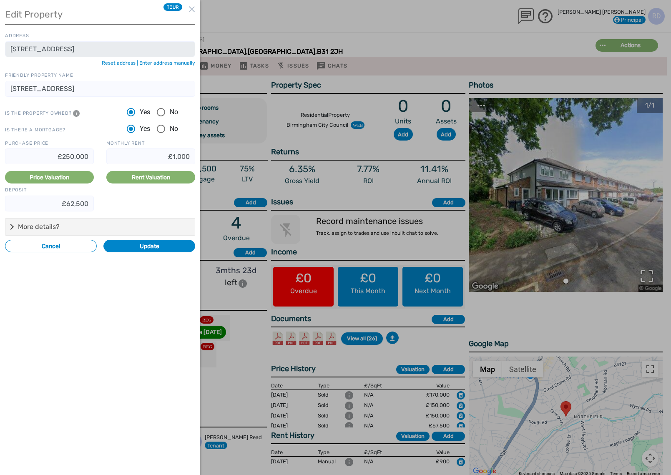
click at [168, 248] on button "Update" at bounding box center [149, 246] width 92 height 13
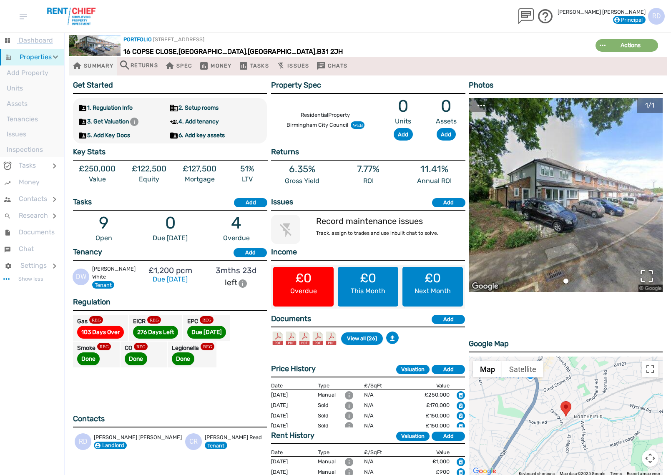
click at [46, 38] on span "Dashboard" at bounding box center [36, 40] width 34 height 8
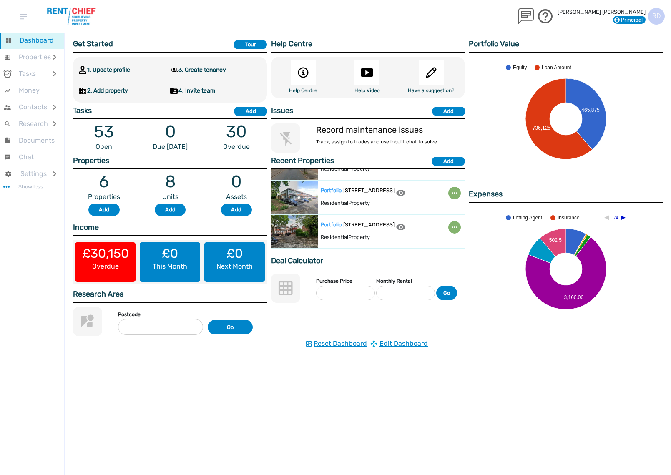
scroll to position [126, 0]
click at [389, 231] on div "[STREET_ADDRESS]" at bounding box center [368, 226] width 51 height 11
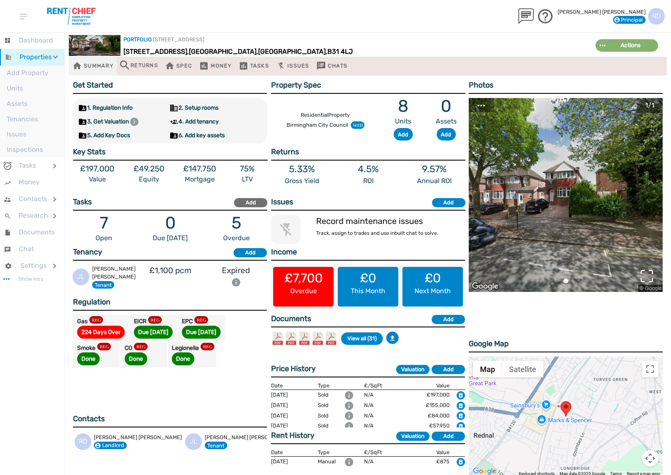
click at [248, 199] on div "Add" at bounding box center [251, 203] width 28 height 8
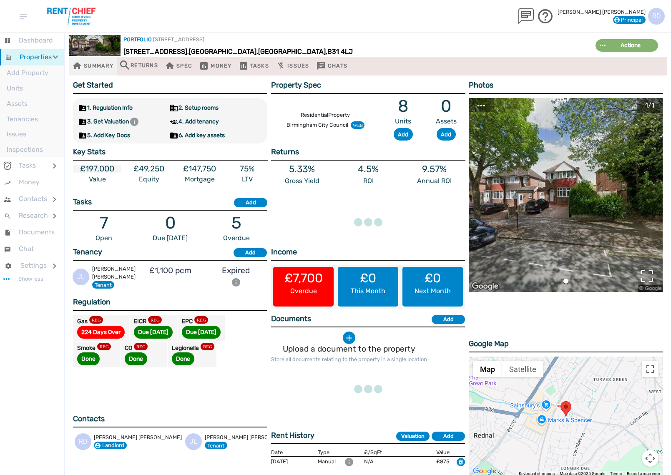
click at [103, 171] on label "£197,000" at bounding box center [97, 169] width 48 height 8
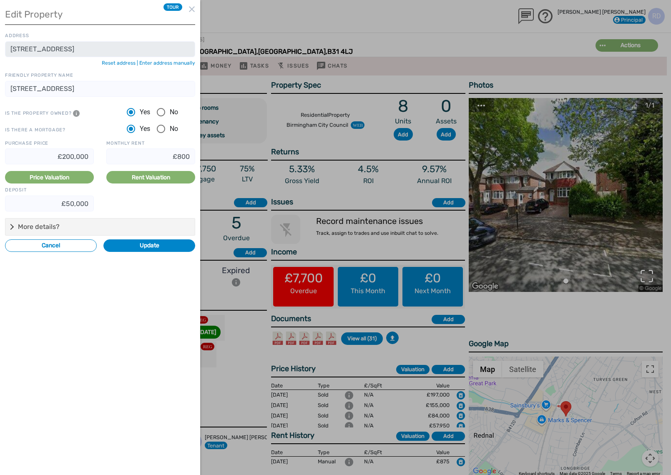
radio input "false"
type input "£197,000"
type input "£875"
type input "£49,250"
drag, startPoint x: 74, startPoint y: 154, endPoint x: 82, endPoint y: 200, distance: 46.6
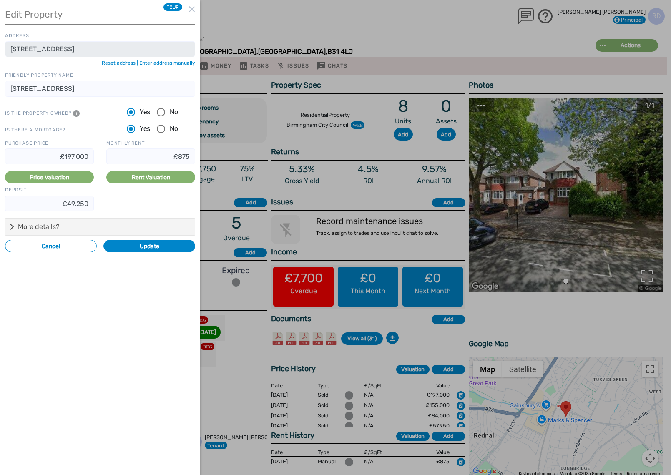
click at [74, 154] on input "£197,000" at bounding box center [49, 157] width 89 height 16
radio input "false"
type input "£19,000"
radio input "false"
type input "£1,000"
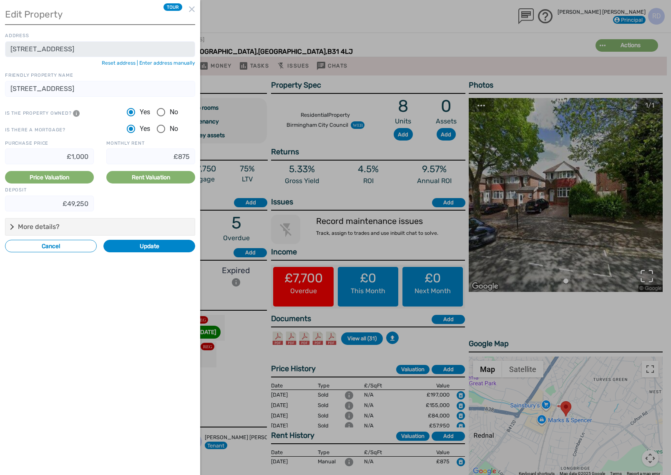
radio input "false"
type input "£0"
radio input "false"
type input "£20"
radio input "false"
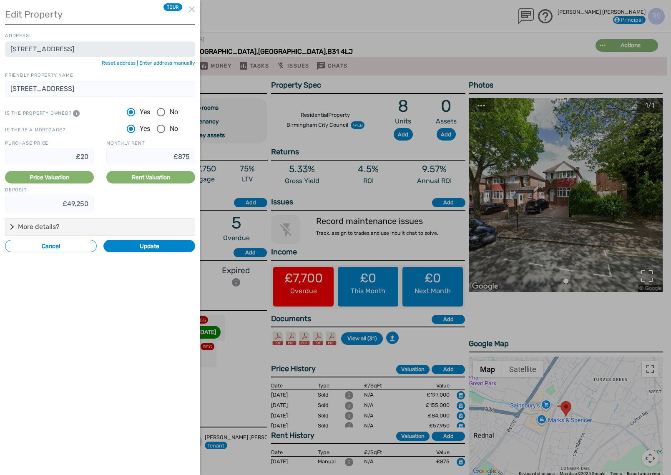
type input "£220"
click at [190, 156] on input "£880" at bounding box center [150, 157] width 89 height 16
click at [153, 243] on button "Update" at bounding box center [149, 246] width 92 height 13
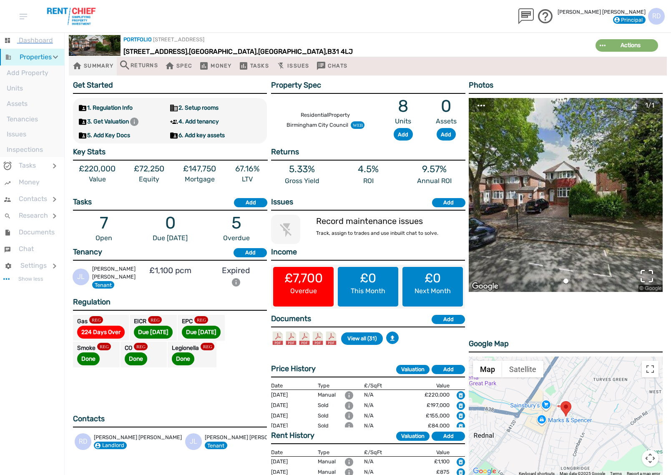
click at [30, 41] on span "Dashboard" at bounding box center [36, 40] width 34 height 8
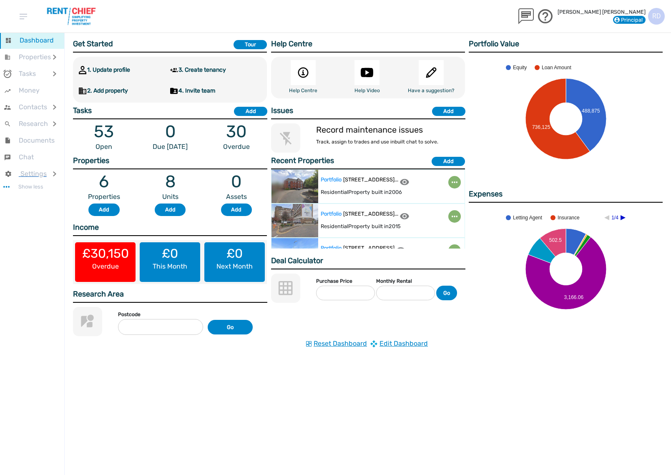
click at [51, 178] on div at bounding box center [56, 174] width 13 height 17
click at [38, 191] on li "Team" at bounding box center [32, 190] width 64 height 15
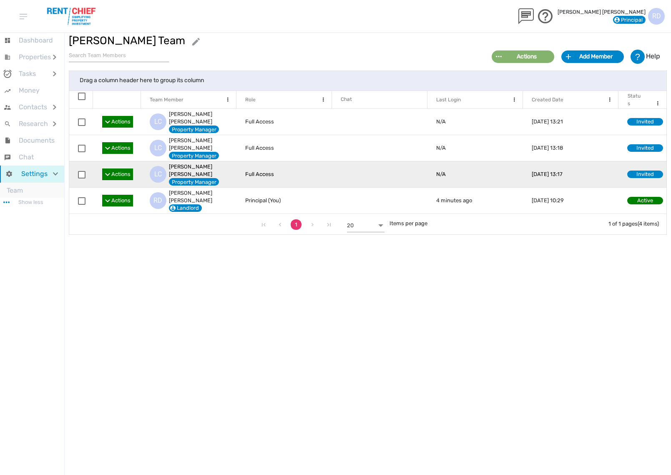
click at [82, 171] on span "checkbox" at bounding box center [82, 175] width 8 height 8
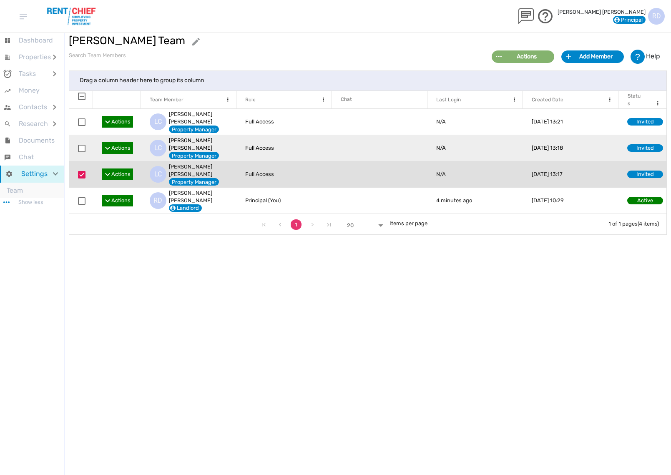
click at [81, 145] on span "checkbox" at bounding box center [82, 149] width 8 height 8
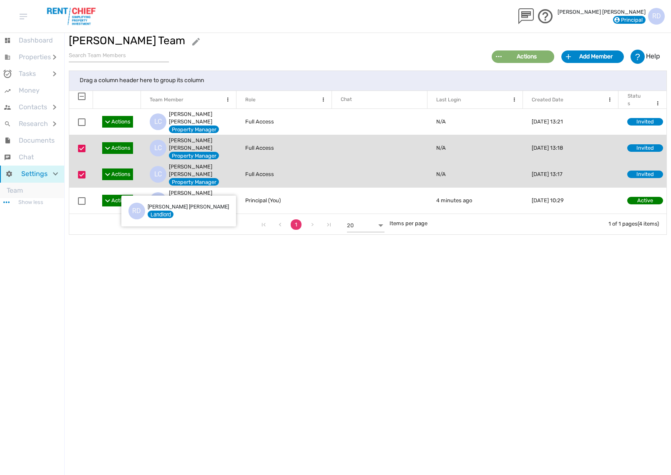
click at [109, 142] on span "Actions" at bounding box center [117, 148] width 31 height 12
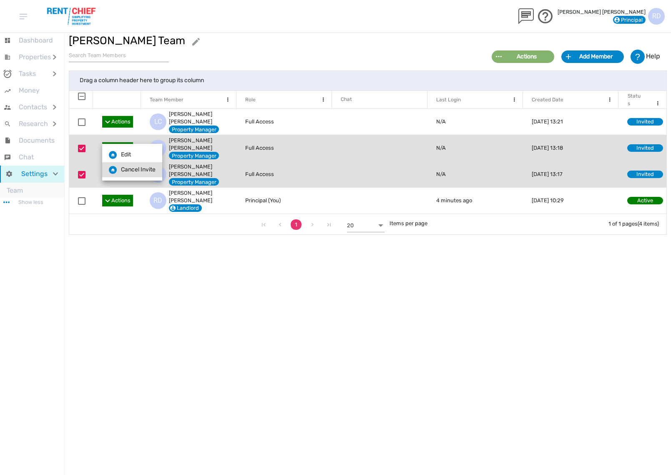
click at [128, 169] on li "Cancel Invite" at bounding box center [132, 169] width 60 height 15
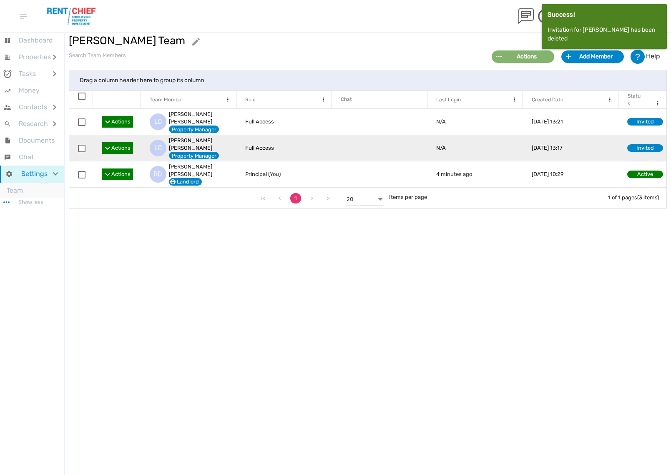
click at [112, 144] on span "Actions" at bounding box center [120, 148] width 19 height 8
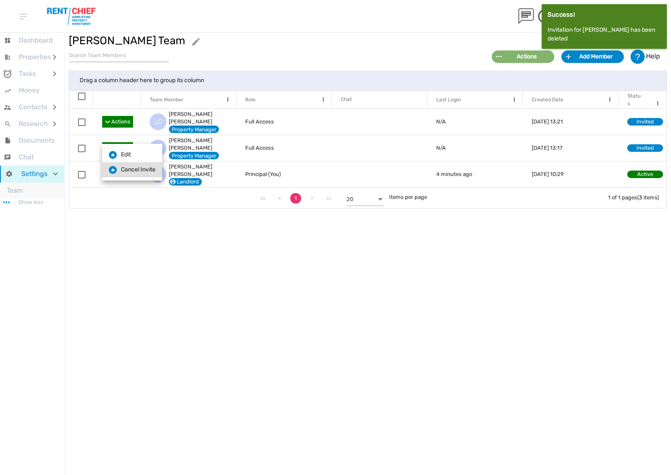
click at [137, 167] on li "Cancel Invite" at bounding box center [132, 169] width 60 height 15
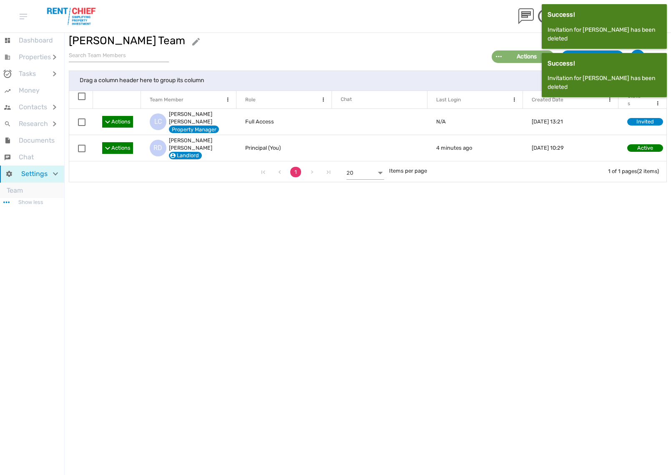
click at [504, 224] on div at bounding box center [371, 256] width 613 height 449
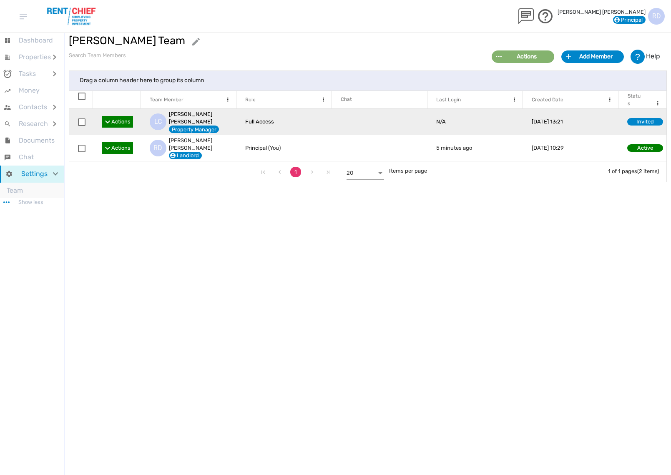
click at [191, 117] on div "[PERSON_NAME]" at bounding box center [201, 118] width 64 height 15
click at [116, 118] on span "Actions" at bounding box center [120, 122] width 19 height 8
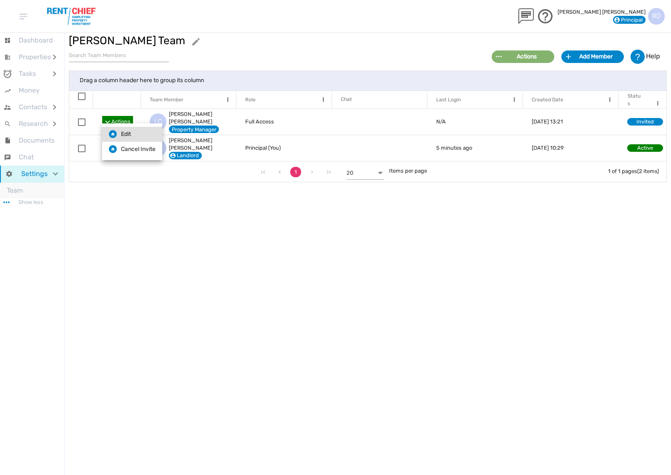
click at [131, 132] on li "Edit" at bounding box center [132, 134] width 60 height 15
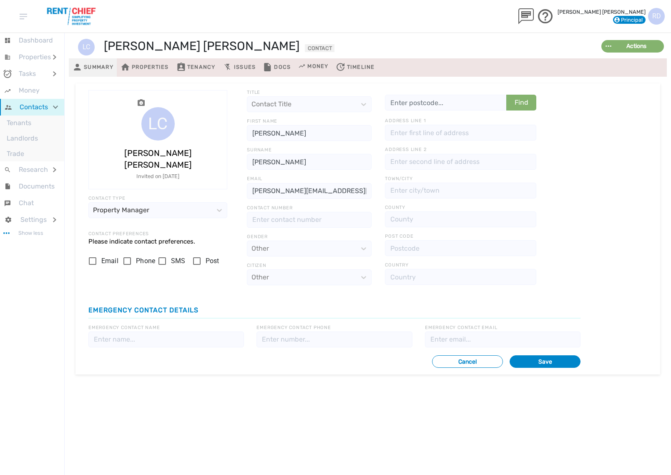
click at [100, 252] on input "Email" at bounding box center [93, 261] width 18 height 18
click at [544, 363] on button "Save" at bounding box center [545, 361] width 71 height 13
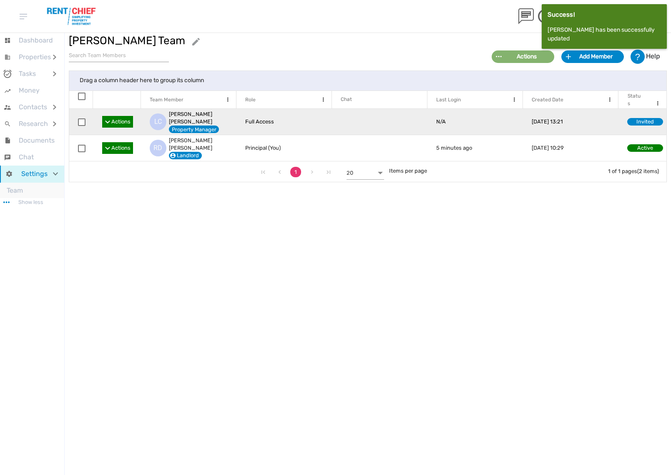
click at [635, 119] on div "Invited" at bounding box center [645, 122] width 36 height 8
click at [530, 113] on td "[DATE] 13:21" at bounding box center [571, 122] width 96 height 26
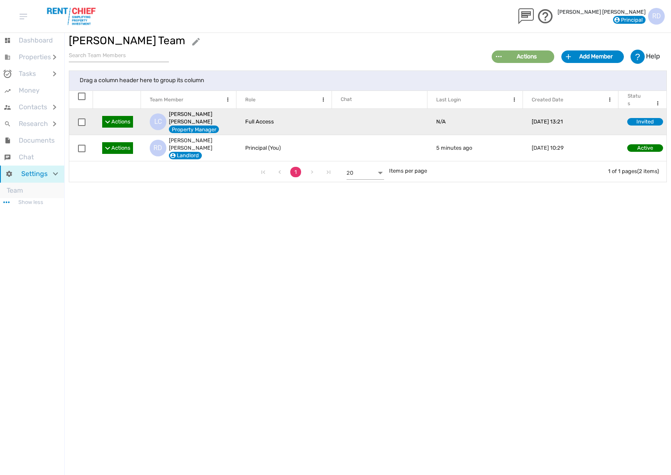
click at [114, 118] on span "Actions" at bounding box center [120, 122] width 19 height 8
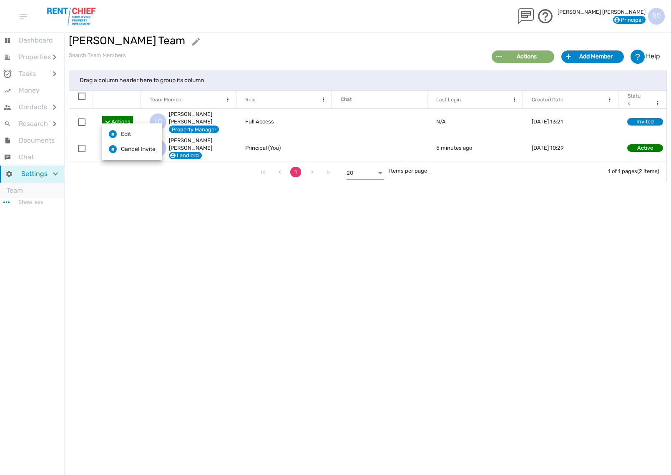
click at [208, 278] on div at bounding box center [371, 256] width 613 height 449
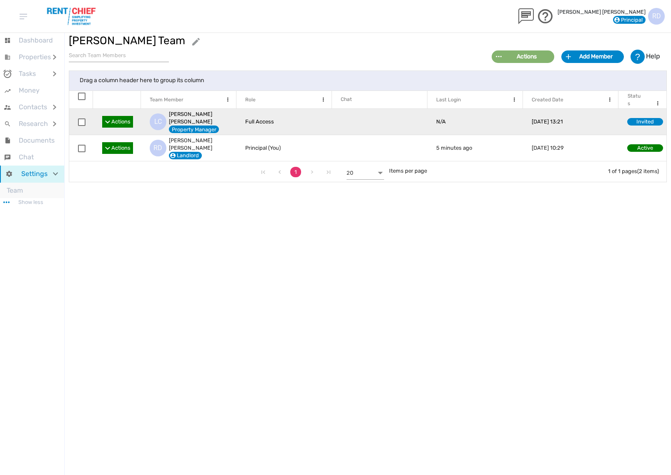
click at [289, 120] on td "Full Access" at bounding box center [285, 122] width 96 height 26
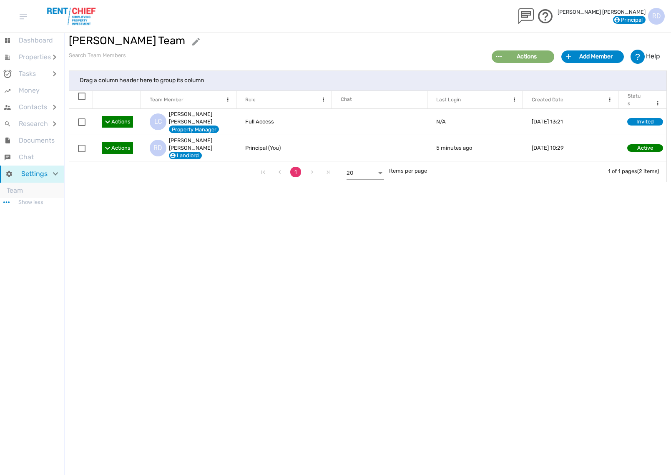
click at [226, 99] on div at bounding box center [227, 99] width 9 height 9
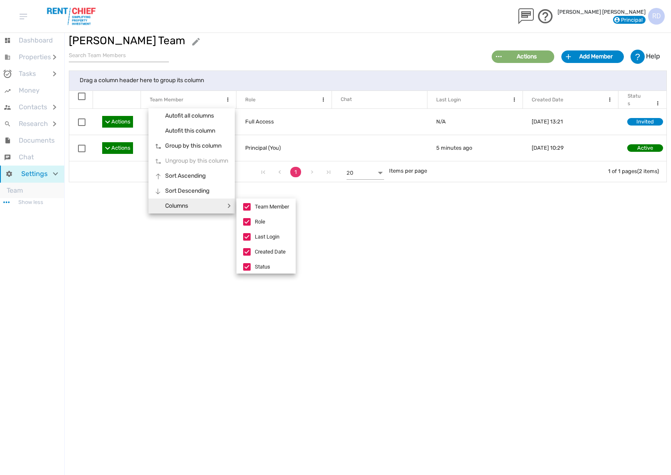
click at [220, 259] on div at bounding box center [371, 256] width 613 height 449
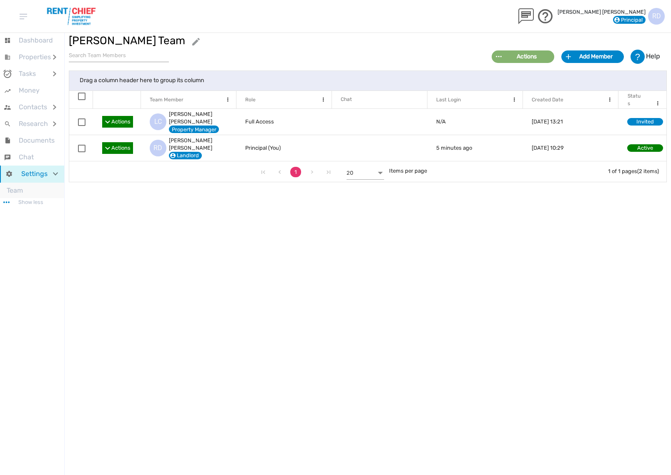
click at [657, 98] on th "Status" at bounding box center [643, 100] width 48 height 18
click at [656, 103] on div at bounding box center [657, 103] width 9 height 9
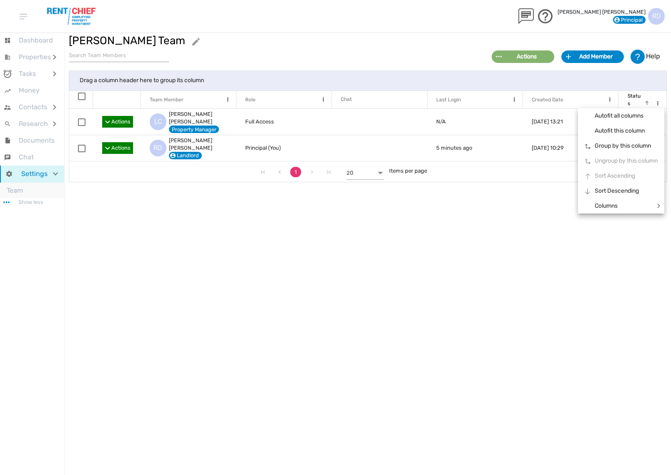
click at [656, 103] on div at bounding box center [657, 103] width 9 height 9
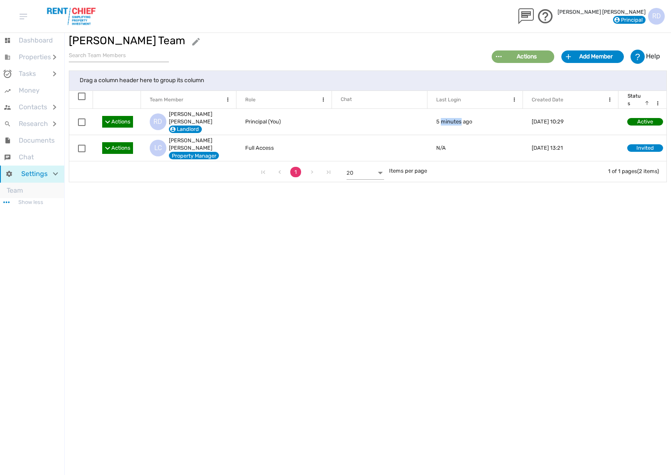
click at [605, 62] on button "Add Member" at bounding box center [593, 56] width 63 height 13
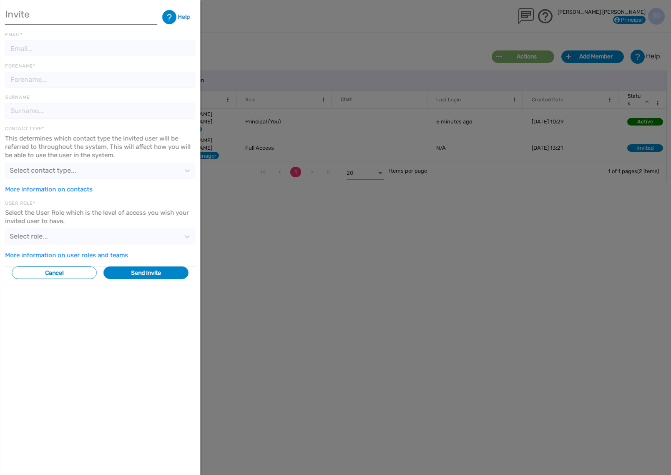
click at [353, 55] on div at bounding box center [335, 237] width 671 height 475
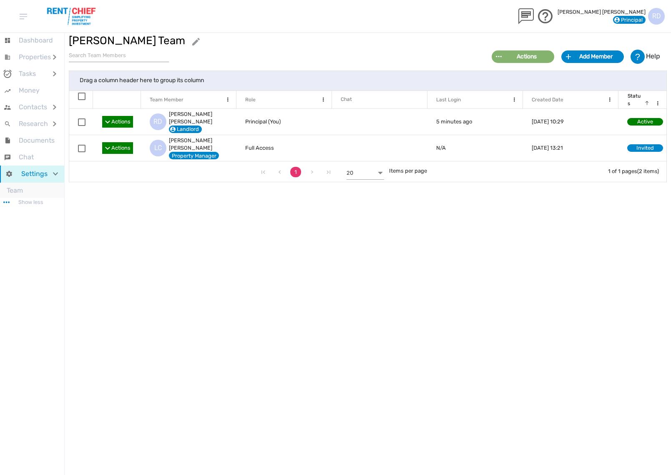
click at [511, 55] on div "Actions" at bounding box center [527, 56] width 50 height 9
click at [473, 52] on div at bounding box center [371, 256] width 613 height 449
click at [592, 60] on div "Add Member" at bounding box center [596, 56] width 50 height 9
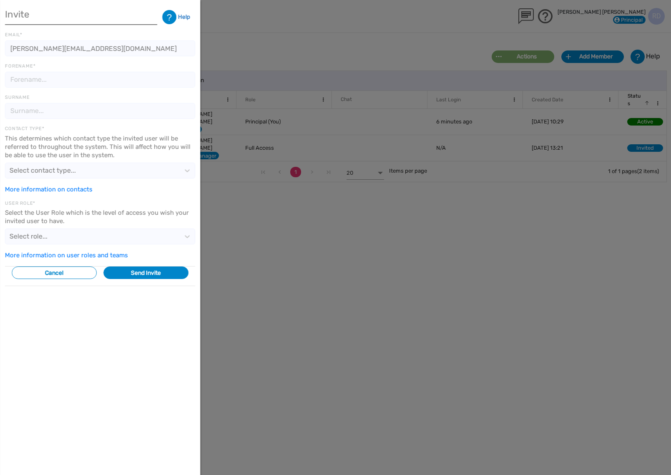
click at [48, 50] on input "[PERSON_NAME][EMAIL_ADDRESS][DOMAIN_NAME]" at bounding box center [100, 48] width 190 height 16
click at [122, 167] on div "Select contact type..." at bounding box center [92, 170] width 174 height 15
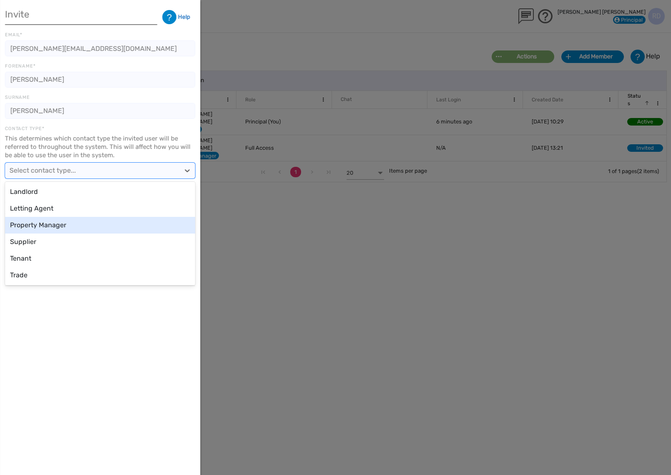
click at [98, 221] on div "Property Manager" at bounding box center [100, 225] width 190 height 17
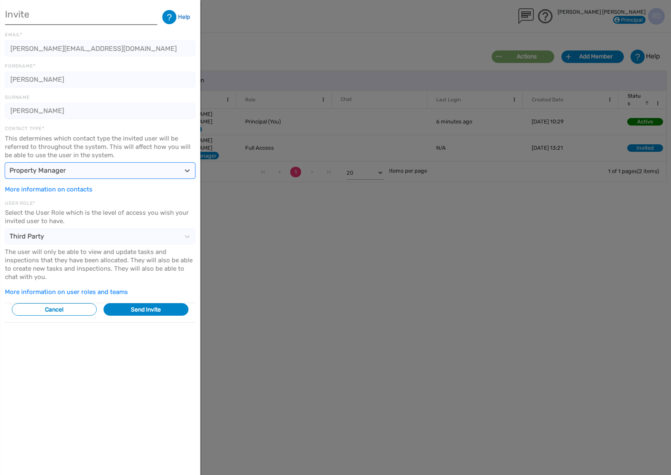
click at [147, 229] on div "Third Party" at bounding box center [92, 236] width 174 height 15
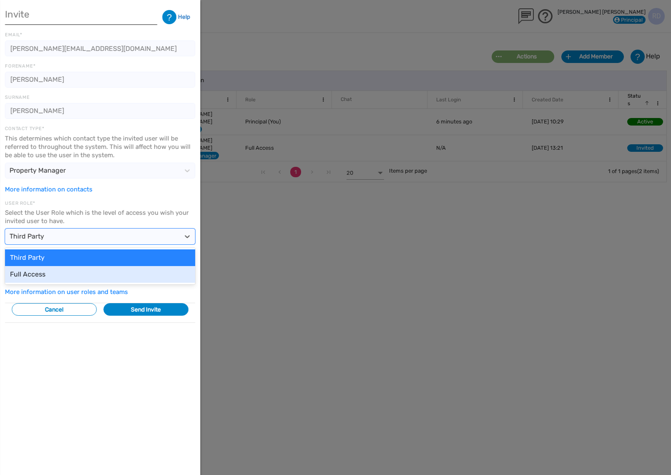
click at [136, 271] on div "Full Access" at bounding box center [100, 274] width 190 height 17
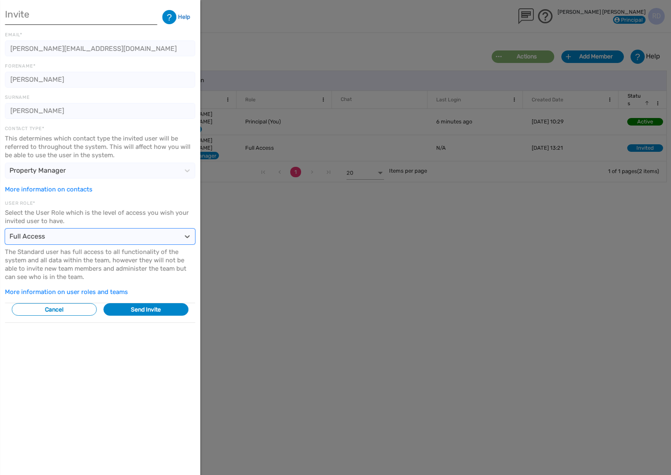
click at [159, 310] on button "Send Invite" at bounding box center [145, 309] width 85 height 13
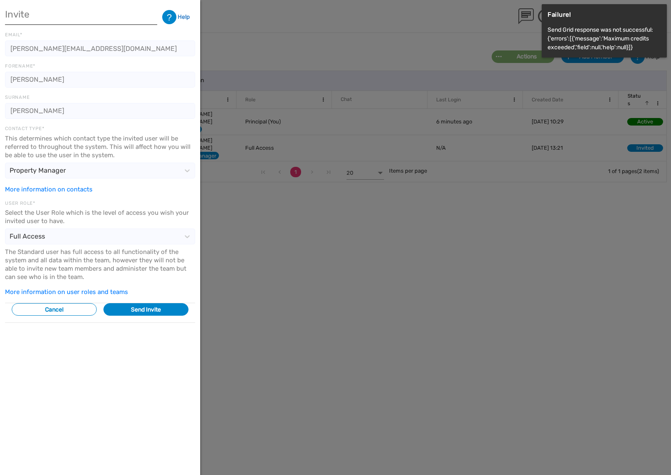
click at [386, 31] on div at bounding box center [335, 237] width 671 height 475
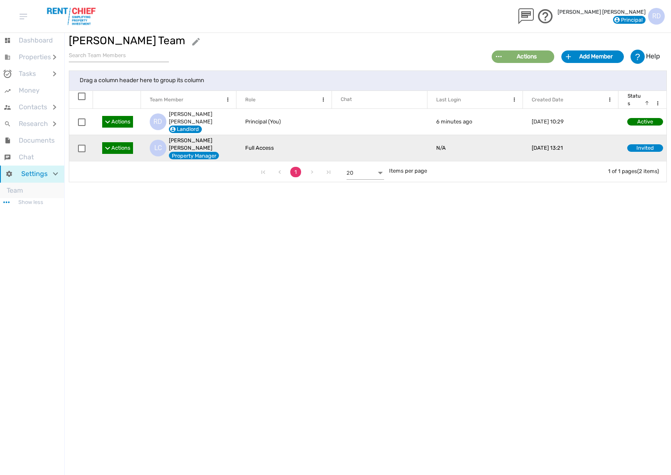
click at [208, 137] on div "[PERSON_NAME]" at bounding box center [201, 144] width 64 height 15
click at [164, 140] on div "L C" at bounding box center [158, 148] width 17 height 17
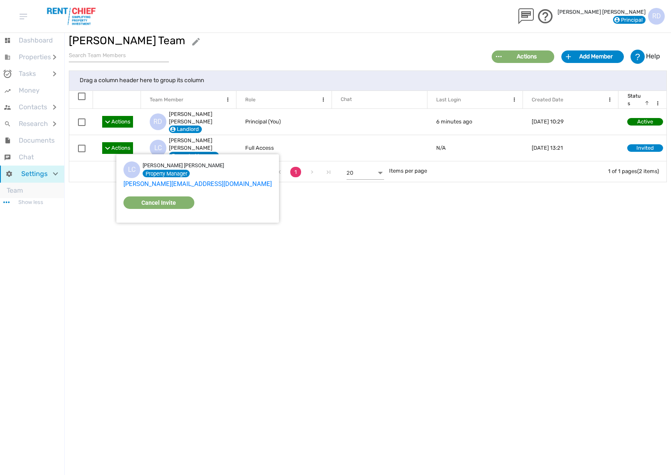
click at [260, 241] on div at bounding box center [371, 256] width 613 height 449
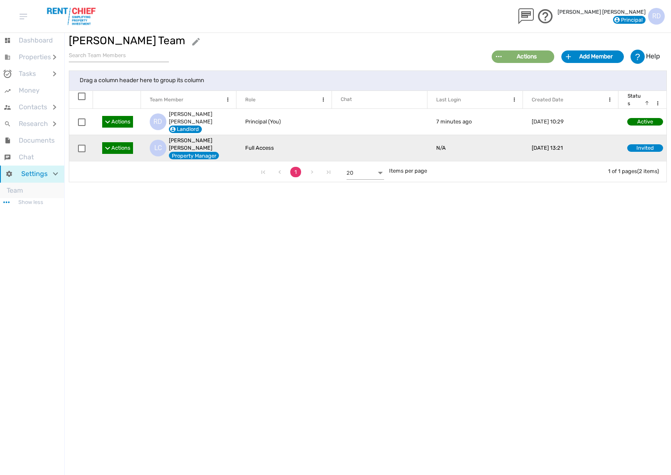
click at [655, 144] on div "Invited" at bounding box center [645, 148] width 36 height 8
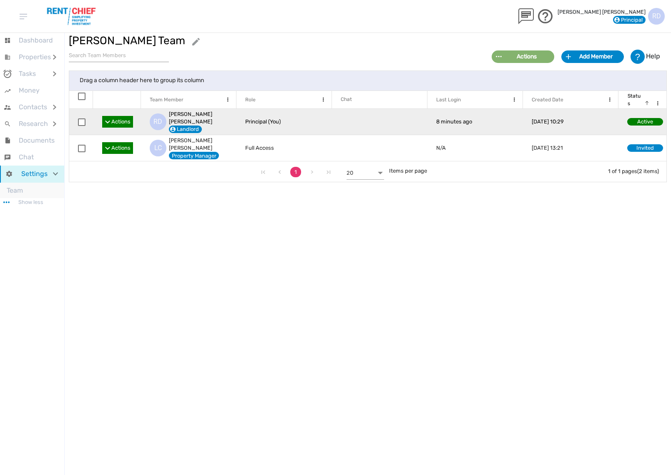
click at [206, 126] on div "Landlord" at bounding box center [201, 130] width 64 height 8
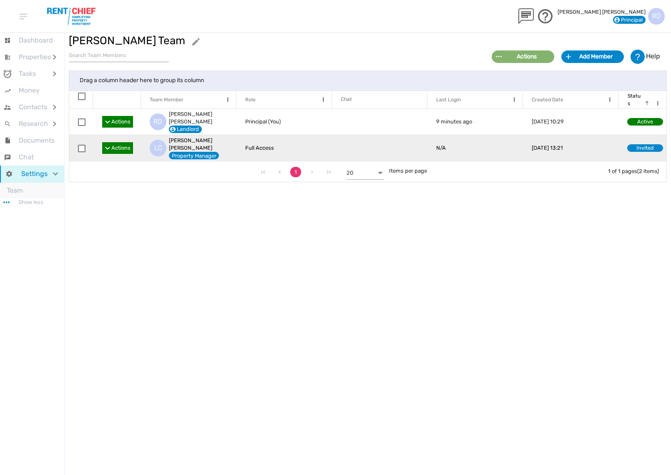
click at [84, 145] on span "checkbox" at bounding box center [82, 149] width 8 height 8
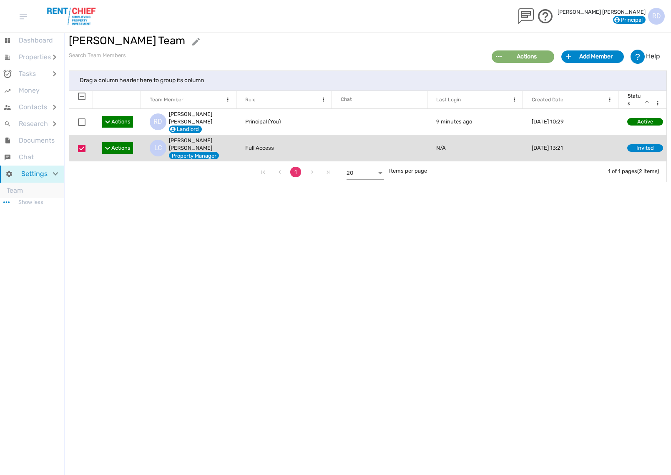
click at [112, 144] on span "Actions" at bounding box center [120, 148] width 19 height 8
click at [128, 168] on li "Cancel Invite" at bounding box center [132, 169] width 60 height 15
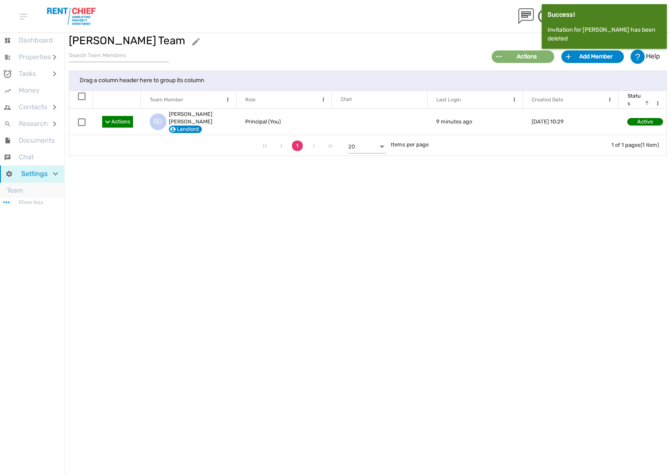
click at [26, 14] on img at bounding box center [24, 17] width 8 height 6
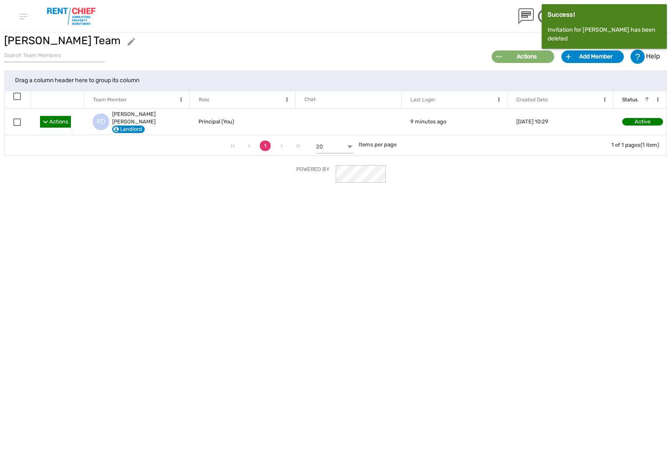
click at [484, 17] on div "R D [PERSON_NAME] Principal" at bounding box center [507, 16] width 316 height 17
click at [524, 57] on div "Actions" at bounding box center [527, 56] width 50 height 9
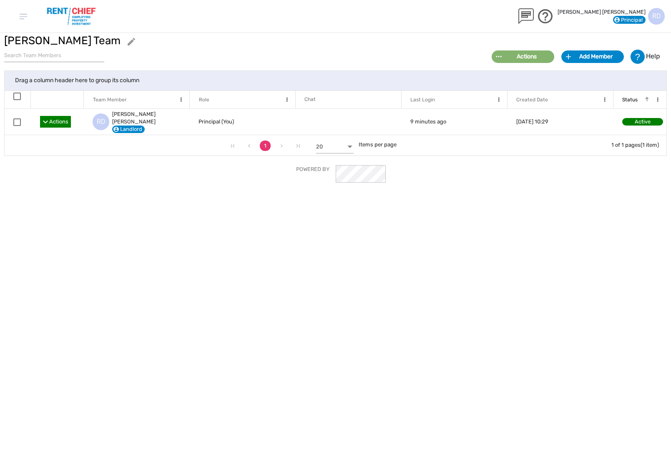
click at [637, 19] on span "Principal" at bounding box center [629, 20] width 27 height 6
